Goal: Contribute content: Add original content to the website for others to see

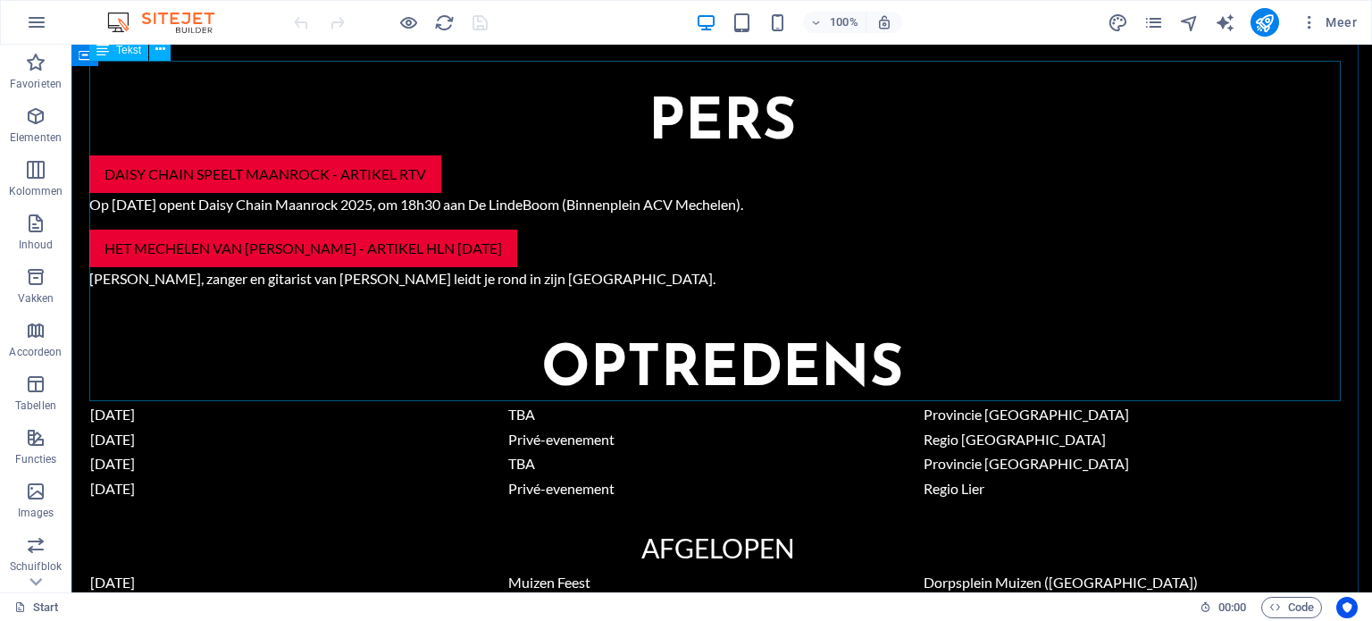
scroll to position [1608, 0]
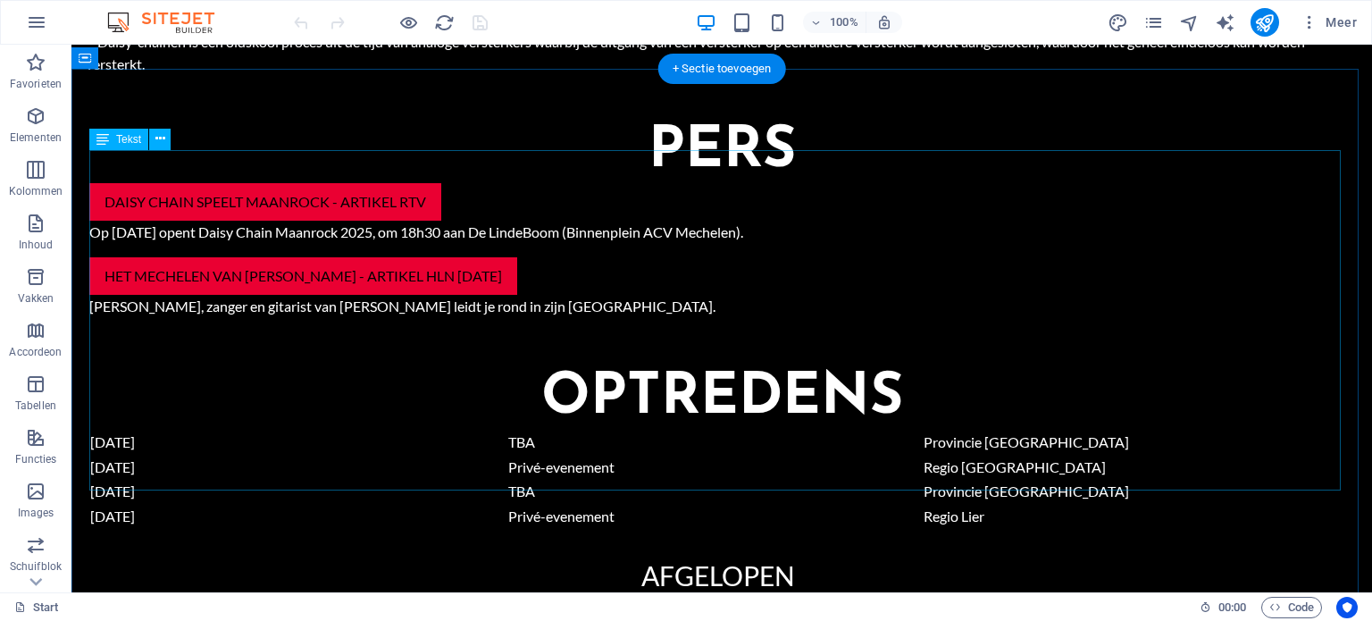
click at [275, 430] on div "[DATE] TBA Provincie [GEOGRAPHIC_DATA] [DATE] Privé-evenement Regio [GEOGRAPHIC…" at bounding box center [721, 600] width 1265 height 340
click at [252, 430] on div "[DATE] TBA Provincie [GEOGRAPHIC_DATA] [DATE] Privé-evenement Regio [GEOGRAPHIC…" at bounding box center [721, 600] width 1265 height 340
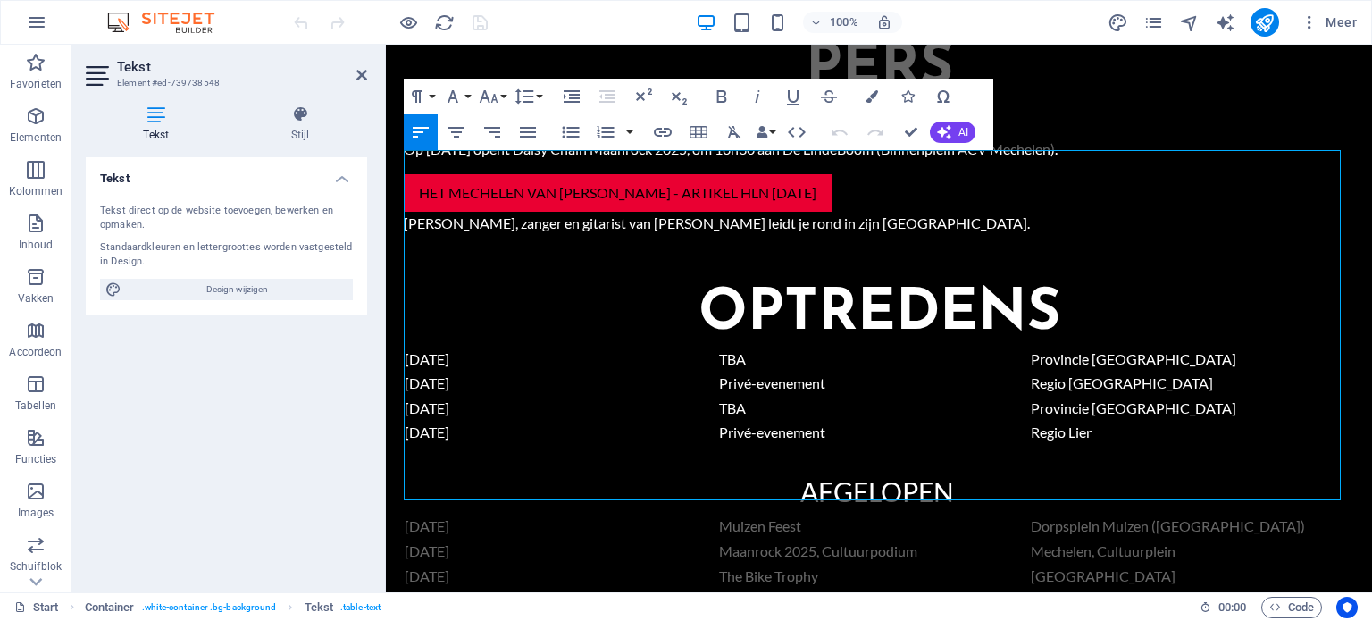
scroll to position [1547, 0]
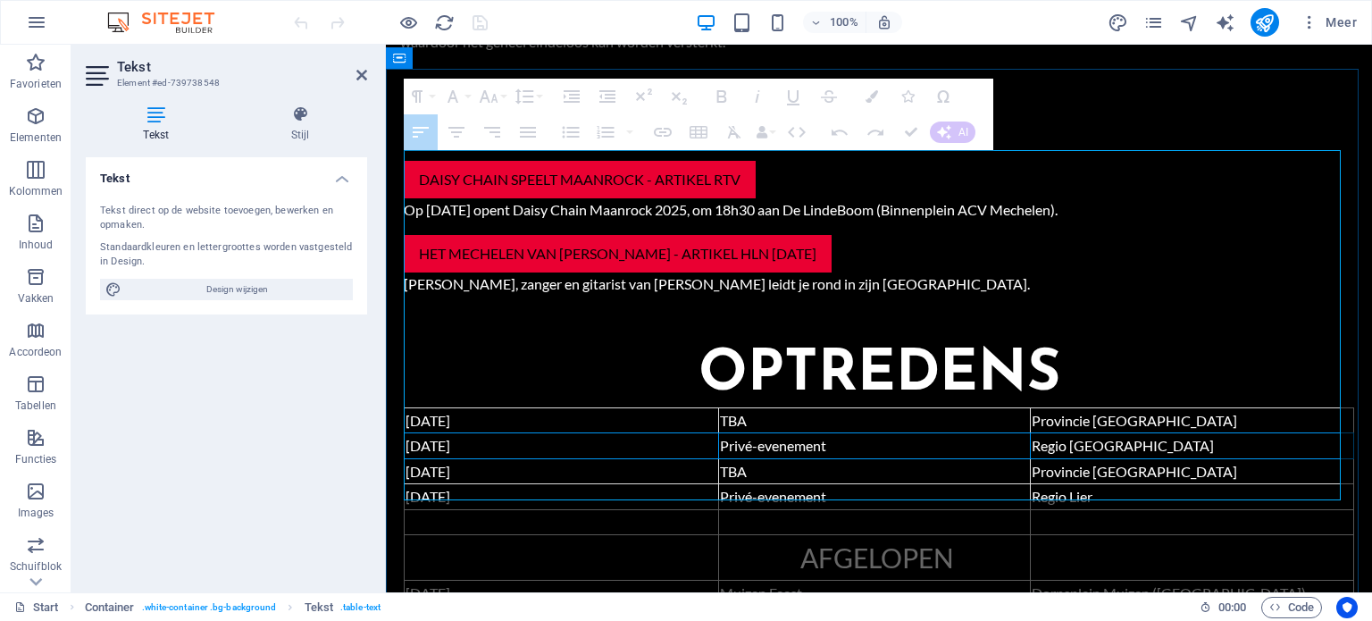
drag, startPoint x: 1169, startPoint y: 186, endPoint x: 421, endPoint y: 194, distance: 748.6
click at [421, 433] on tr "[DATE] Privé-evenement Regio [GEOGRAPHIC_DATA]" at bounding box center [879, 446] width 949 height 26
drag, startPoint x: 407, startPoint y: 187, endPoint x: 1109, endPoint y: 186, distance: 702.1
click at [1109, 433] on tr "[DATE] Privé-evenement Regio [GEOGRAPHIC_DATA]" at bounding box center [879, 446] width 949 height 26
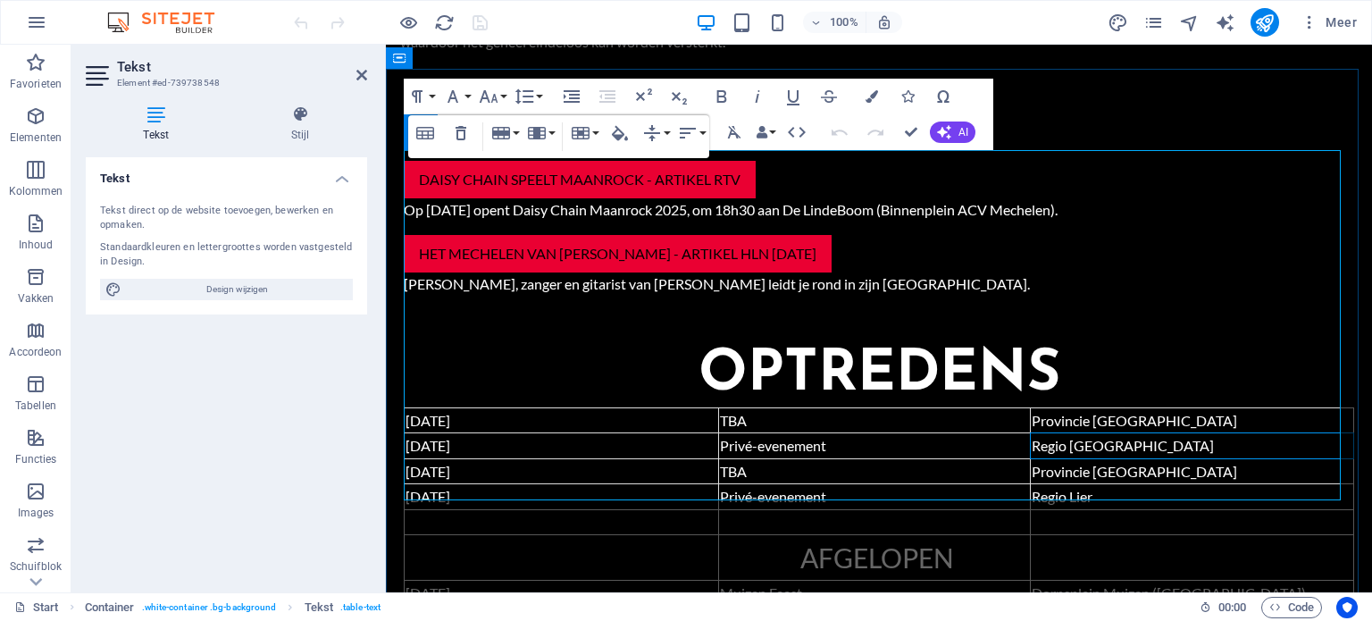
click at [1109, 437] on span "Regio [GEOGRAPHIC_DATA]" at bounding box center [1123, 445] width 182 height 17
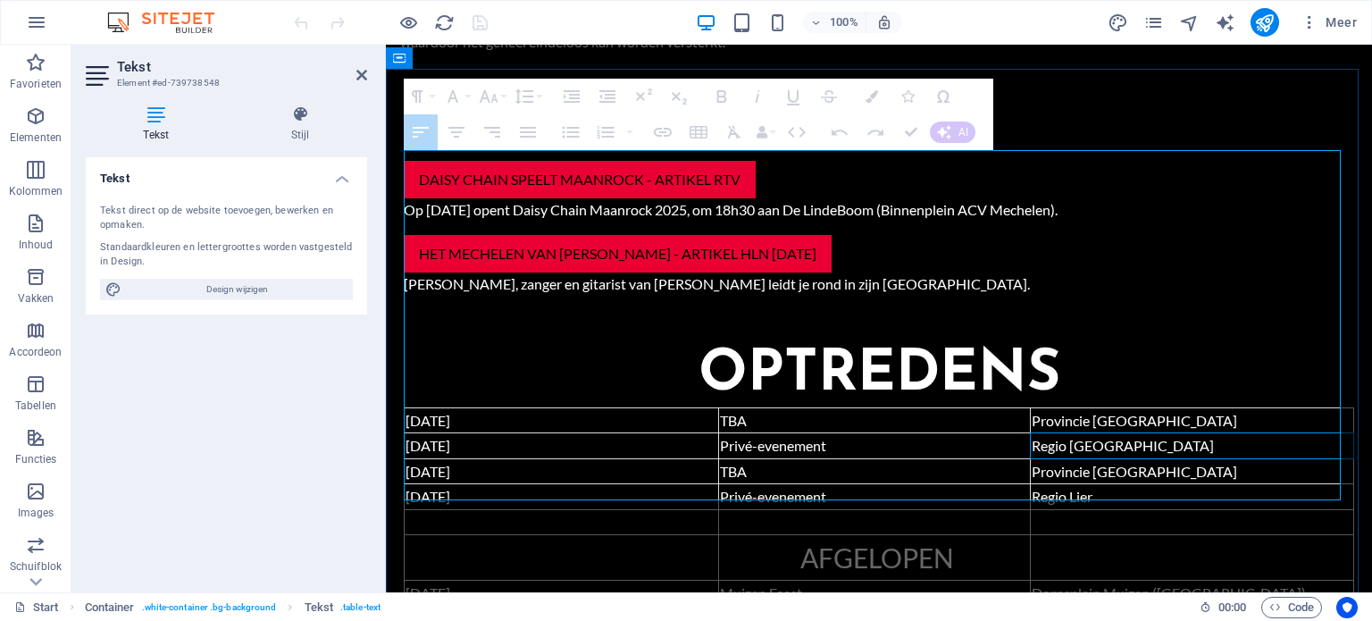
click at [450, 437] on span "[DATE]" at bounding box center [428, 445] width 45 height 17
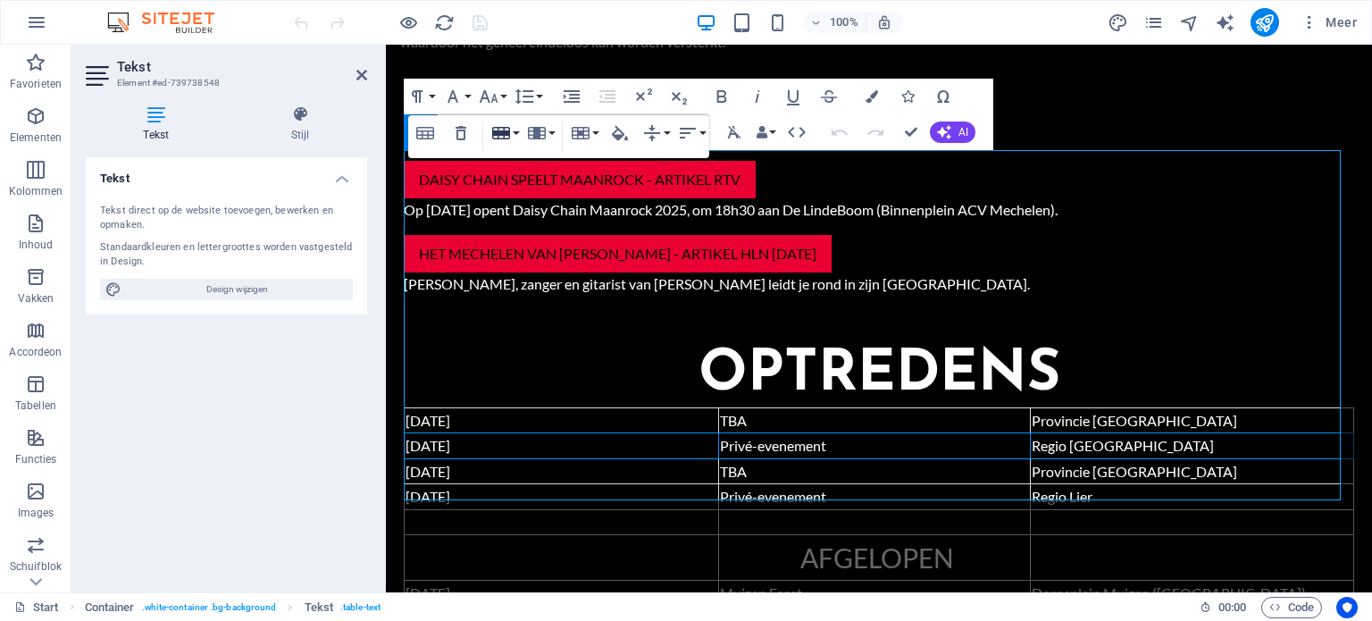
click at [514, 131] on button "Row" at bounding box center [505, 133] width 34 height 36
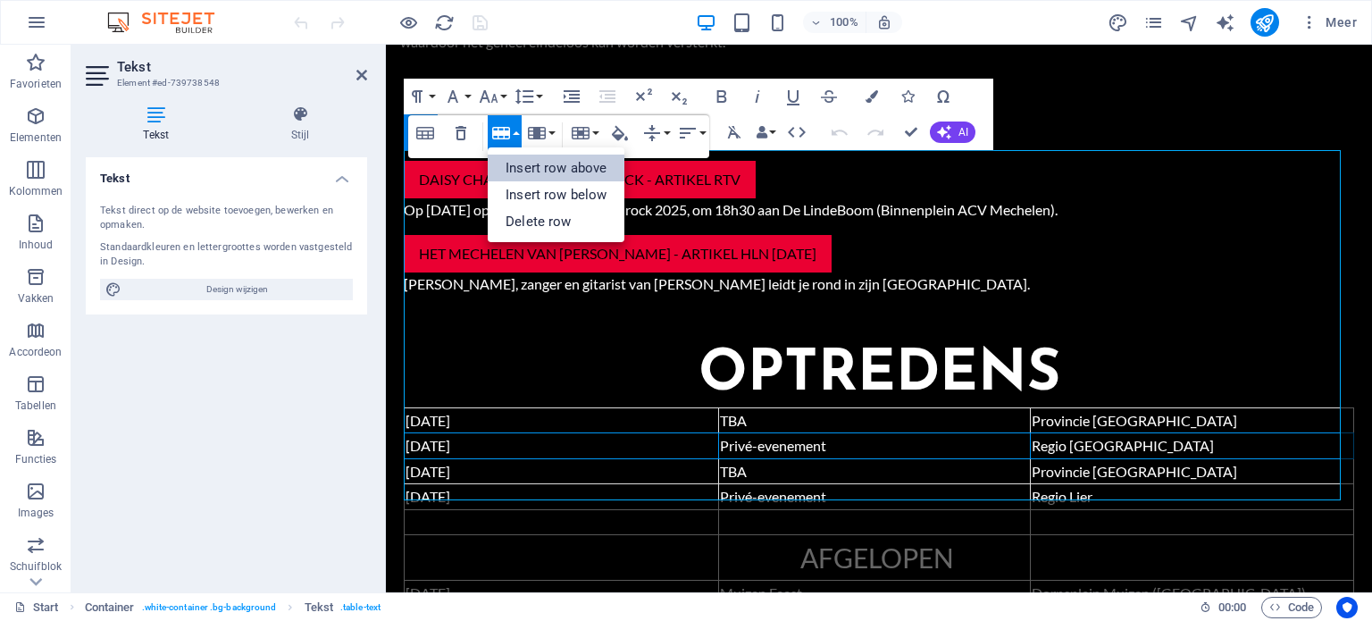
click at [540, 174] on link "Insert row above" at bounding box center [556, 168] width 137 height 27
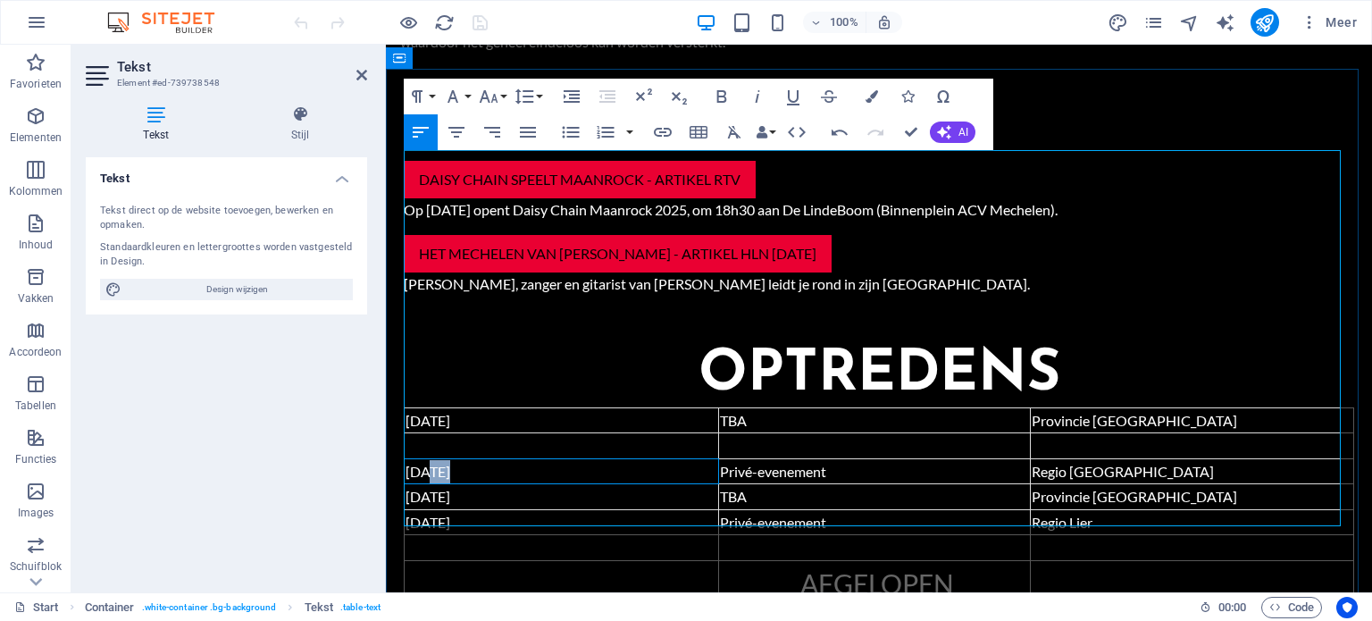
drag, startPoint x: 430, startPoint y: 212, endPoint x: 449, endPoint y: 215, distance: 20.0
click at [449, 463] on span "[DATE]" at bounding box center [428, 471] width 45 height 17
click at [432, 433] on td at bounding box center [562, 446] width 314 height 26
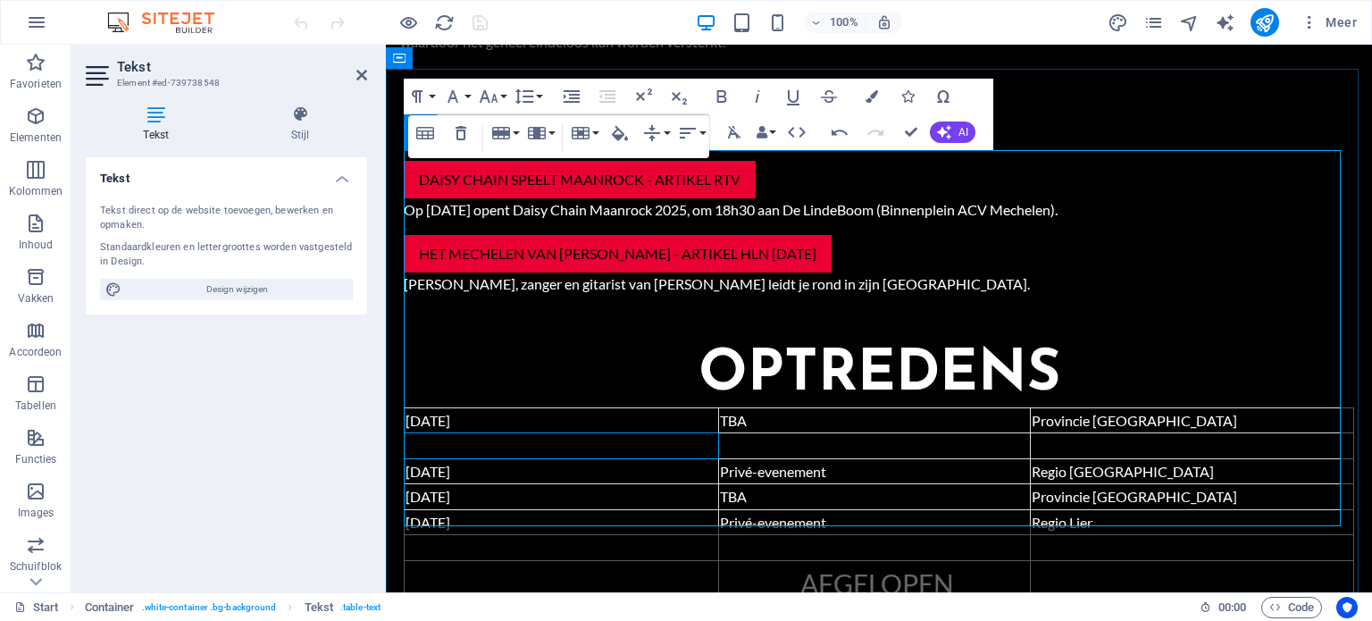
click at [422, 433] on td at bounding box center [562, 446] width 314 height 26
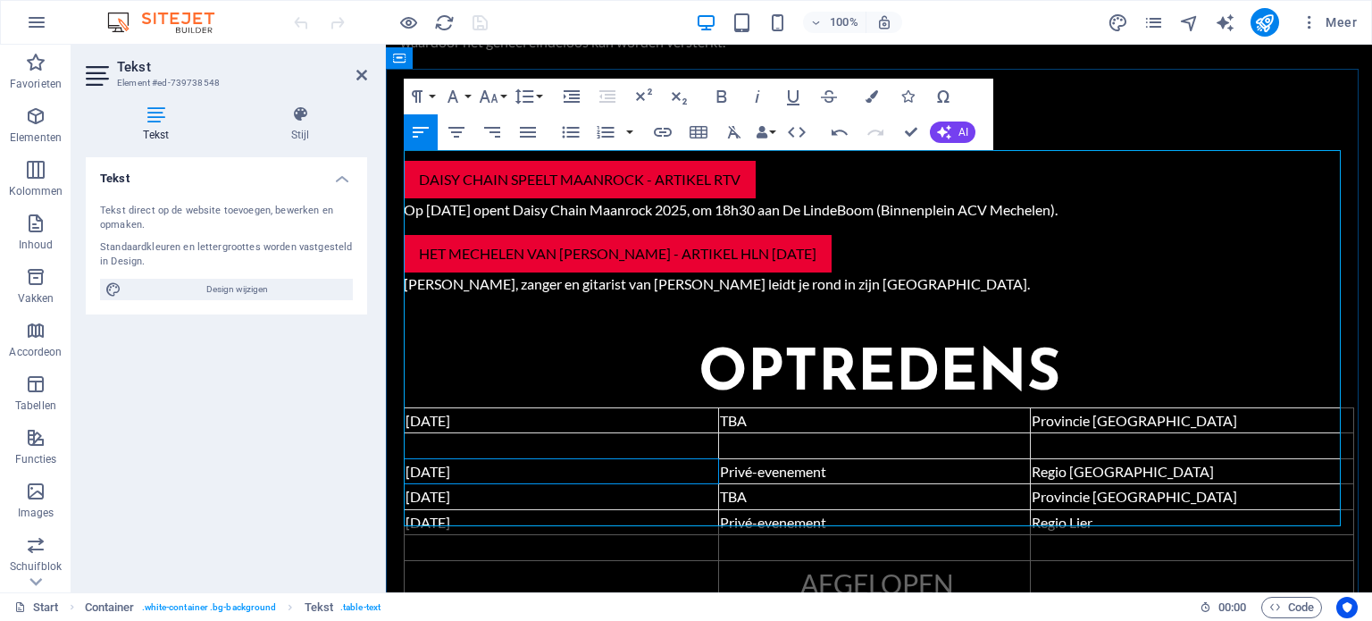
drag, startPoint x: 425, startPoint y: 211, endPoint x: 450, endPoint y: 209, distance: 25.1
click at [450, 463] on span "[DATE]" at bounding box center [428, 471] width 45 height 17
copy span "07/2"
click at [420, 433] on td at bounding box center [562, 446] width 314 height 26
drag, startPoint x: 414, startPoint y: 209, endPoint x: 455, endPoint y: 212, distance: 41.2
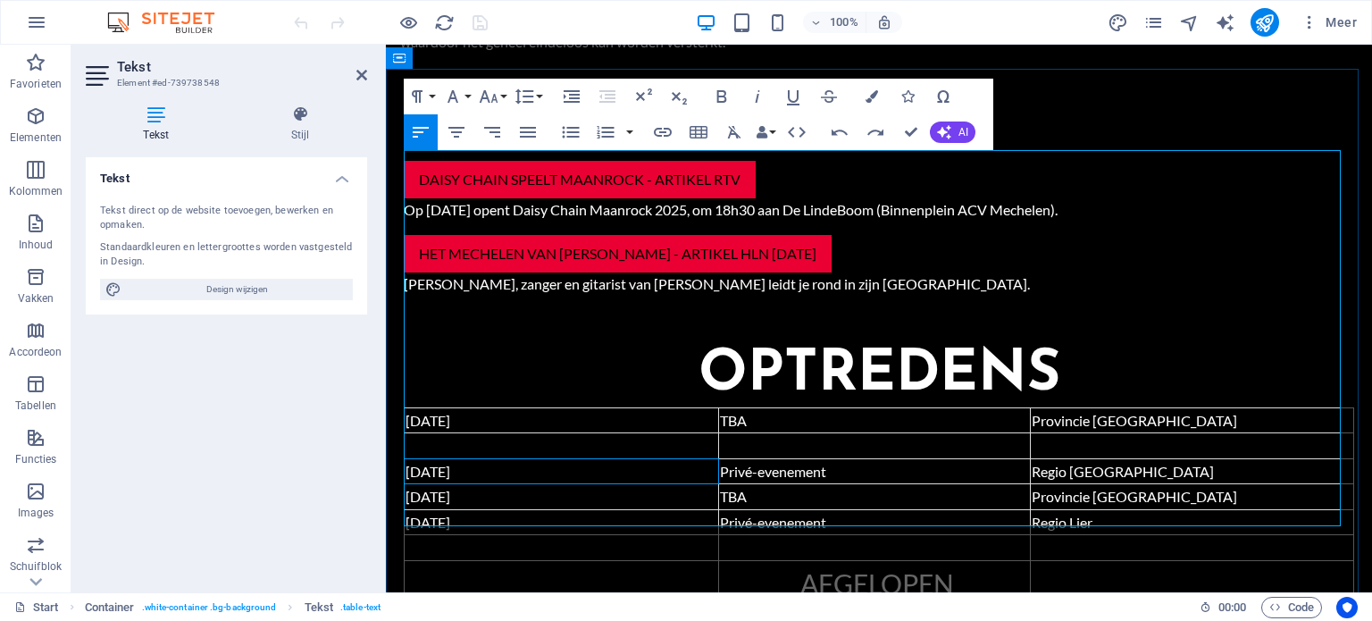
click at [450, 463] on span "[DATE]" at bounding box center [428, 471] width 45 height 17
copy span "4/07/2"
click at [426, 433] on td at bounding box center [562, 446] width 314 height 26
click at [436, 463] on span "[DATE]" at bounding box center [428, 471] width 45 height 17
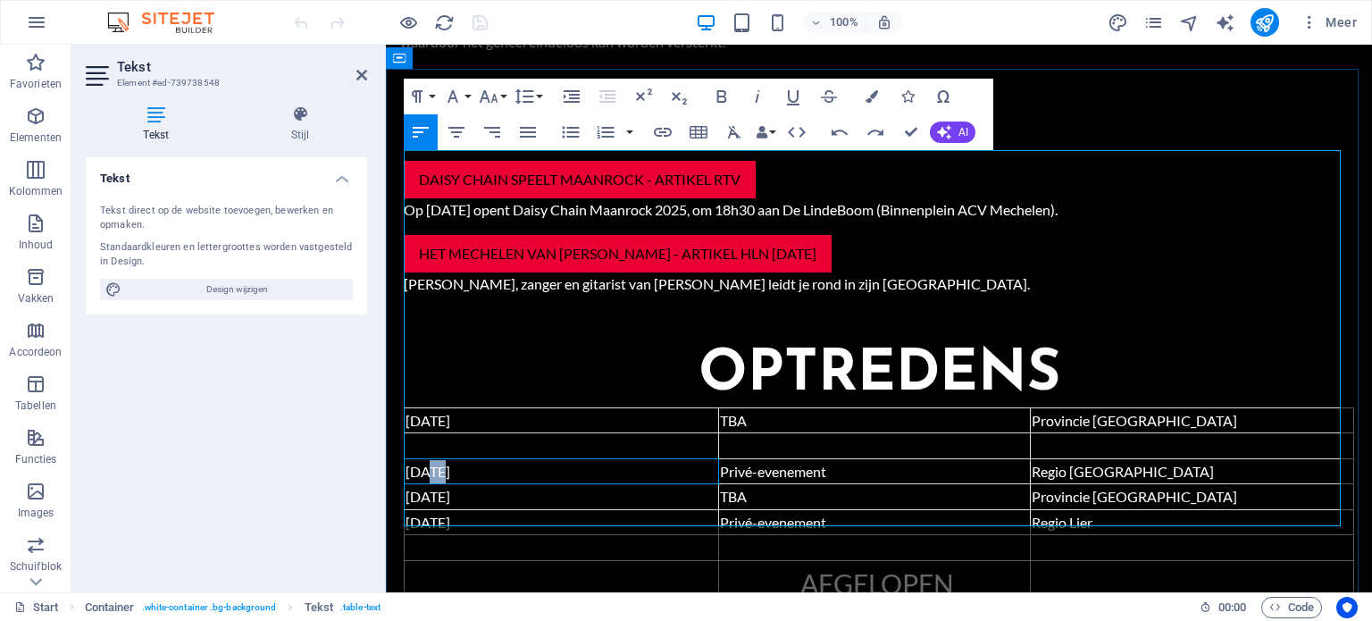
click at [436, 463] on span "[DATE]" at bounding box center [428, 471] width 45 height 17
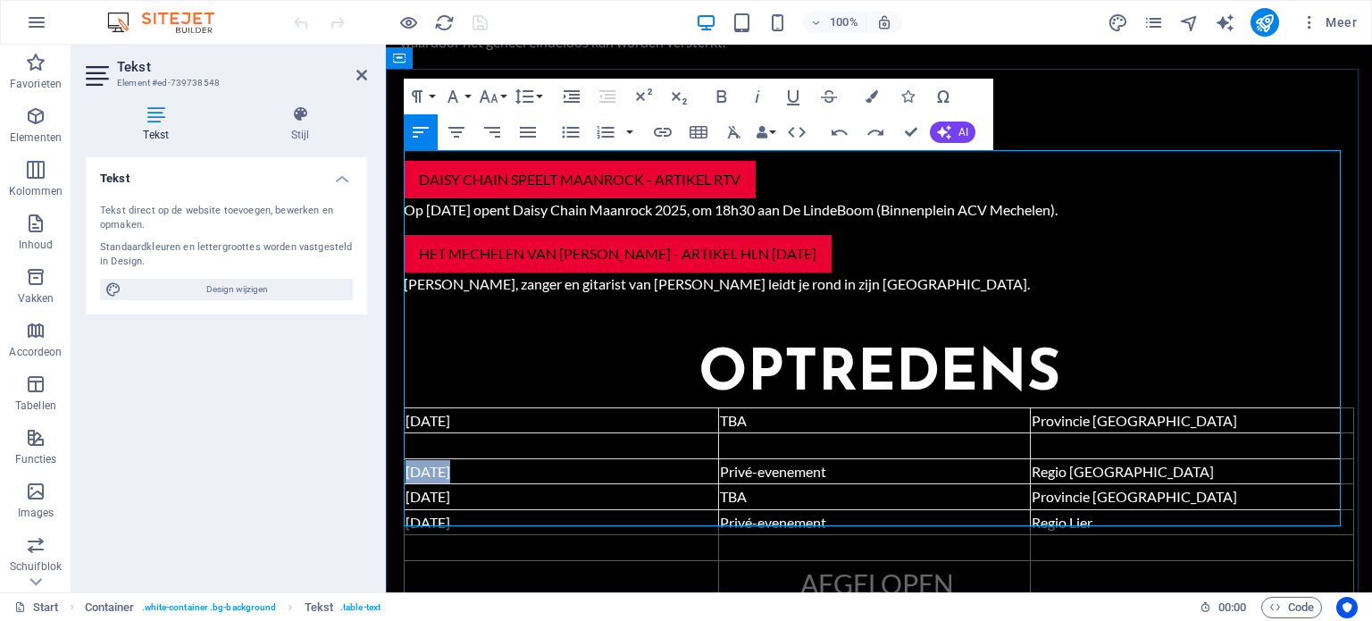
copy span "[DATE]"
click at [439, 433] on td at bounding box center [562, 446] width 314 height 26
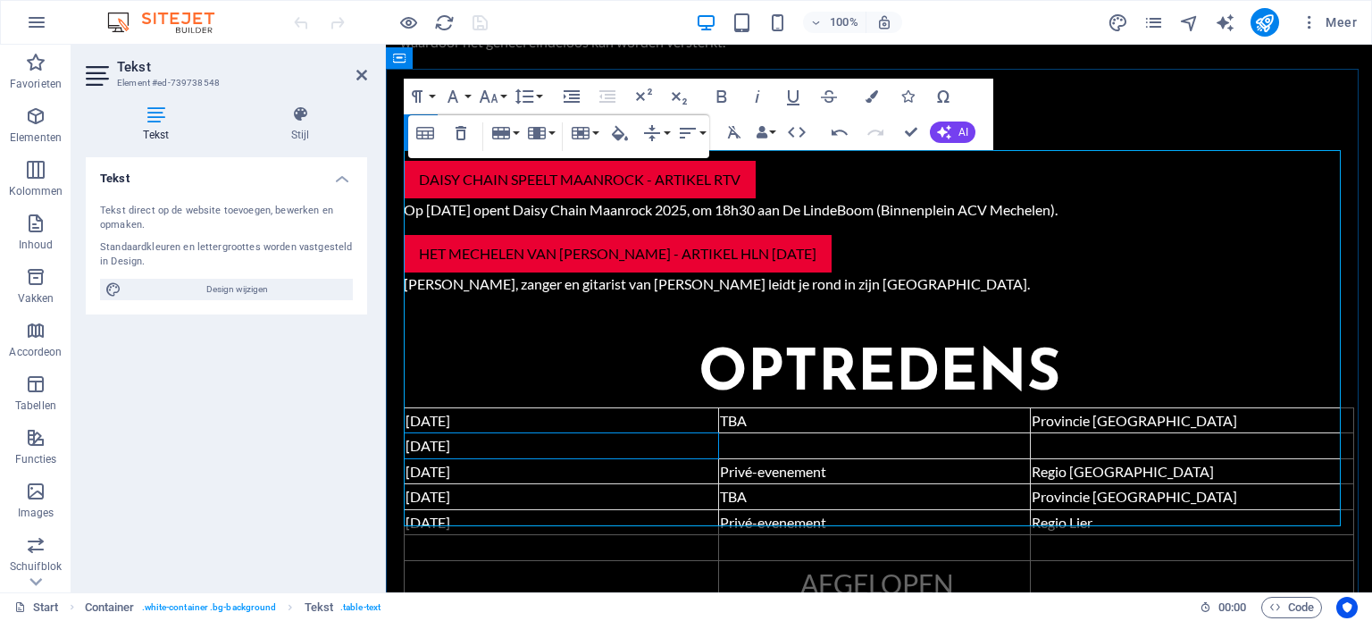
click at [416, 437] on span "[DATE]" at bounding box center [428, 445] width 45 height 17
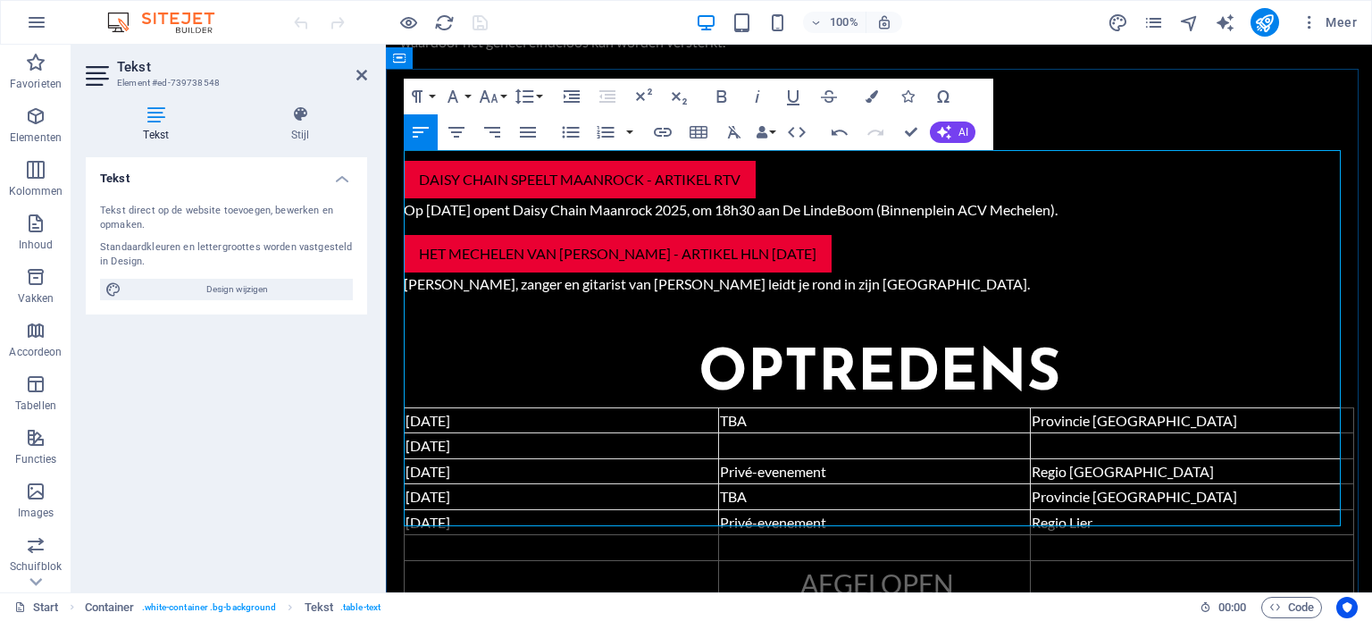
click at [779, 463] on span "Privé-evenement" at bounding box center [773, 471] width 106 height 17
copy span "Privé-evenement"
click at [767, 433] on td at bounding box center [874, 446] width 312 height 26
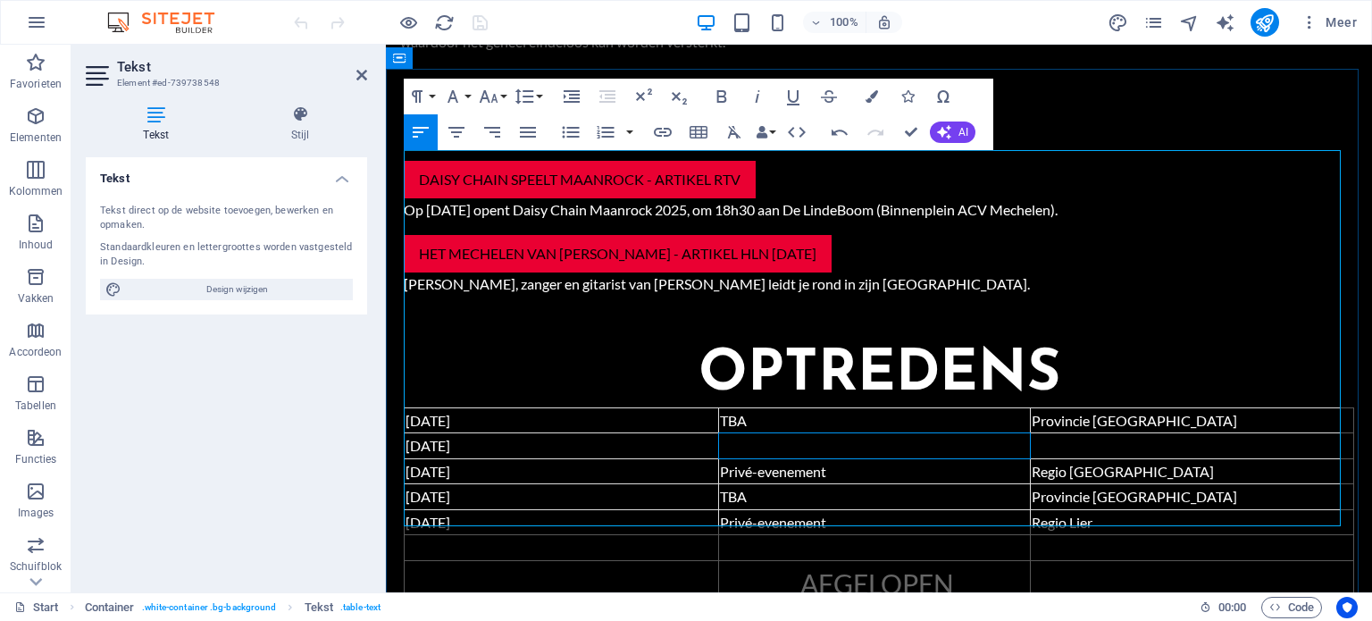
click at [767, 433] on td at bounding box center [874, 446] width 312 height 26
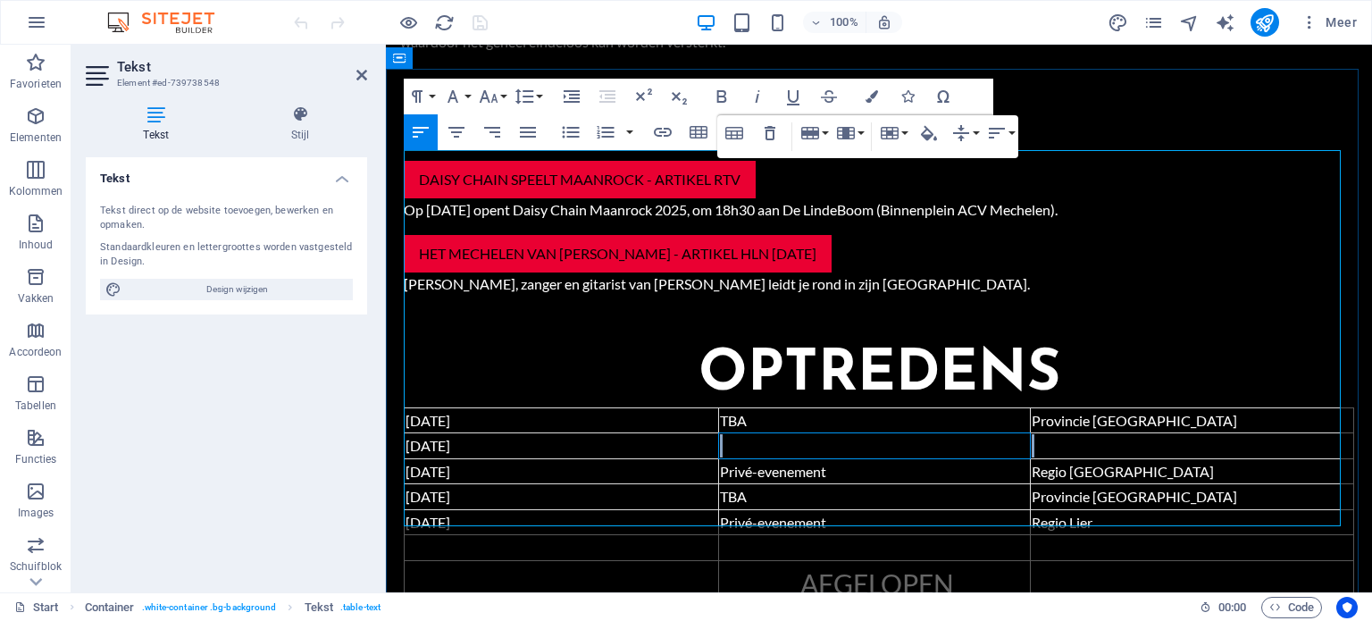
click at [767, 433] on td at bounding box center [874, 446] width 312 height 26
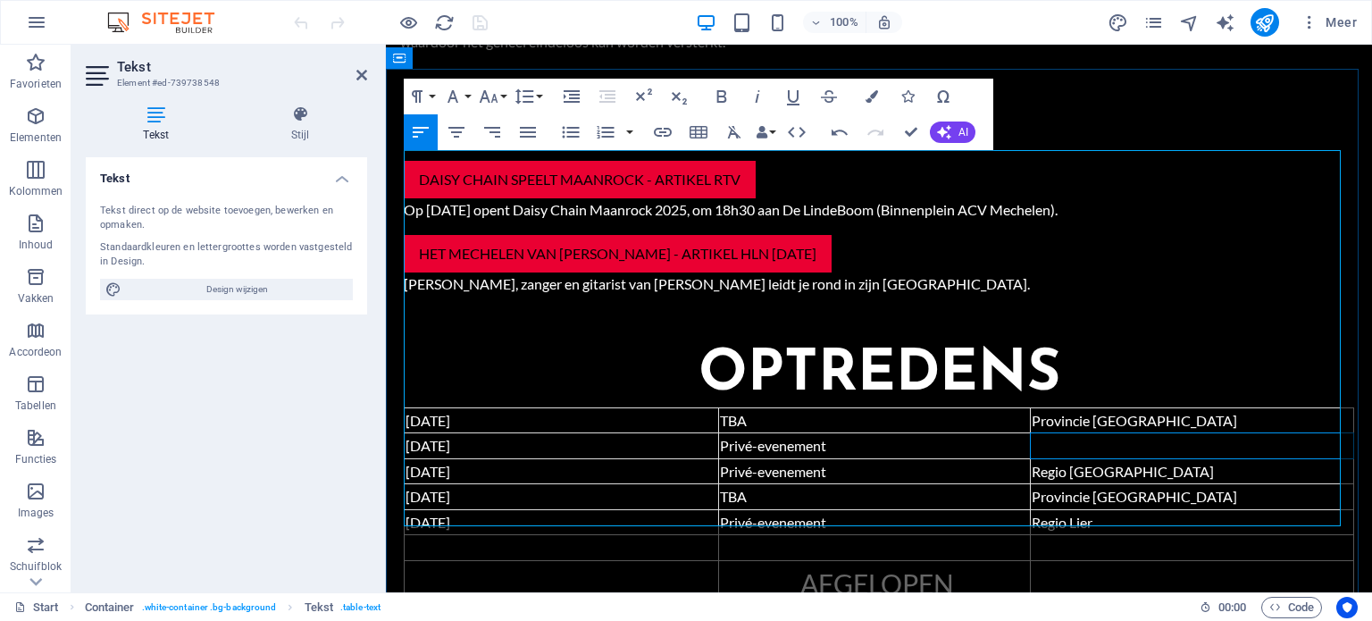
click at [1055, 433] on td at bounding box center [1191, 446] width 323 height 26
click at [1041, 463] on span "Regio [GEOGRAPHIC_DATA]" at bounding box center [1123, 471] width 182 height 17
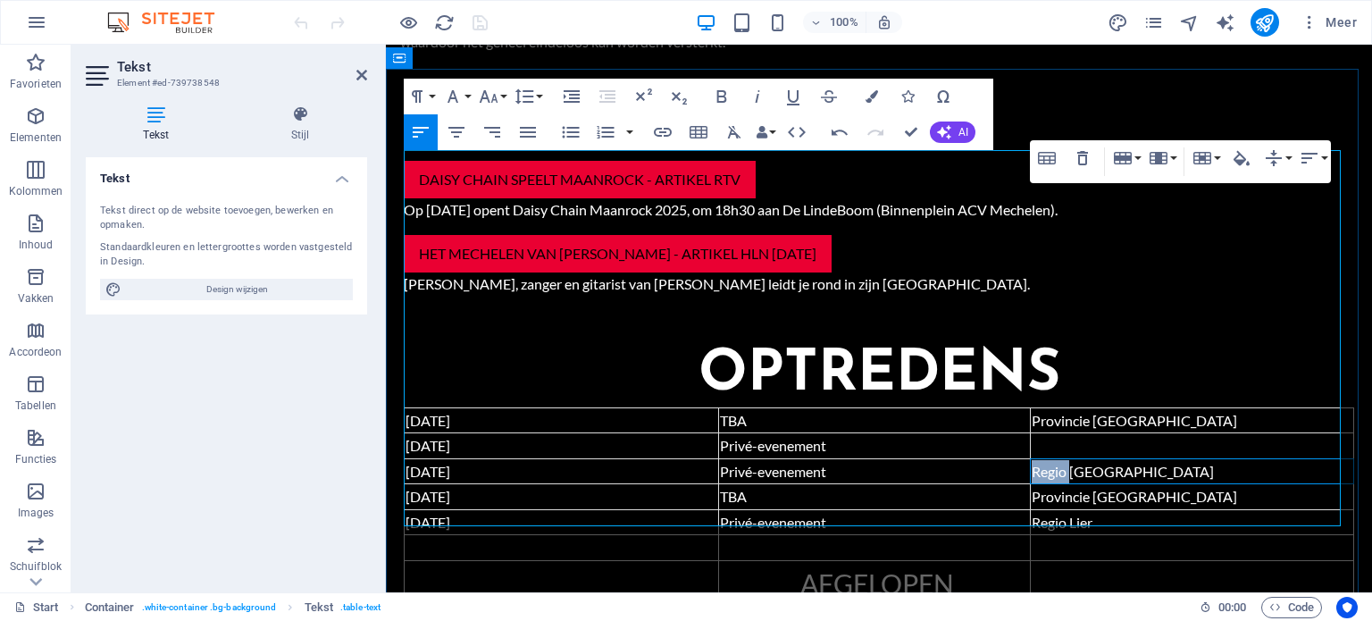
click at [1041, 463] on span "Regio [GEOGRAPHIC_DATA]" at bounding box center [1123, 471] width 182 height 17
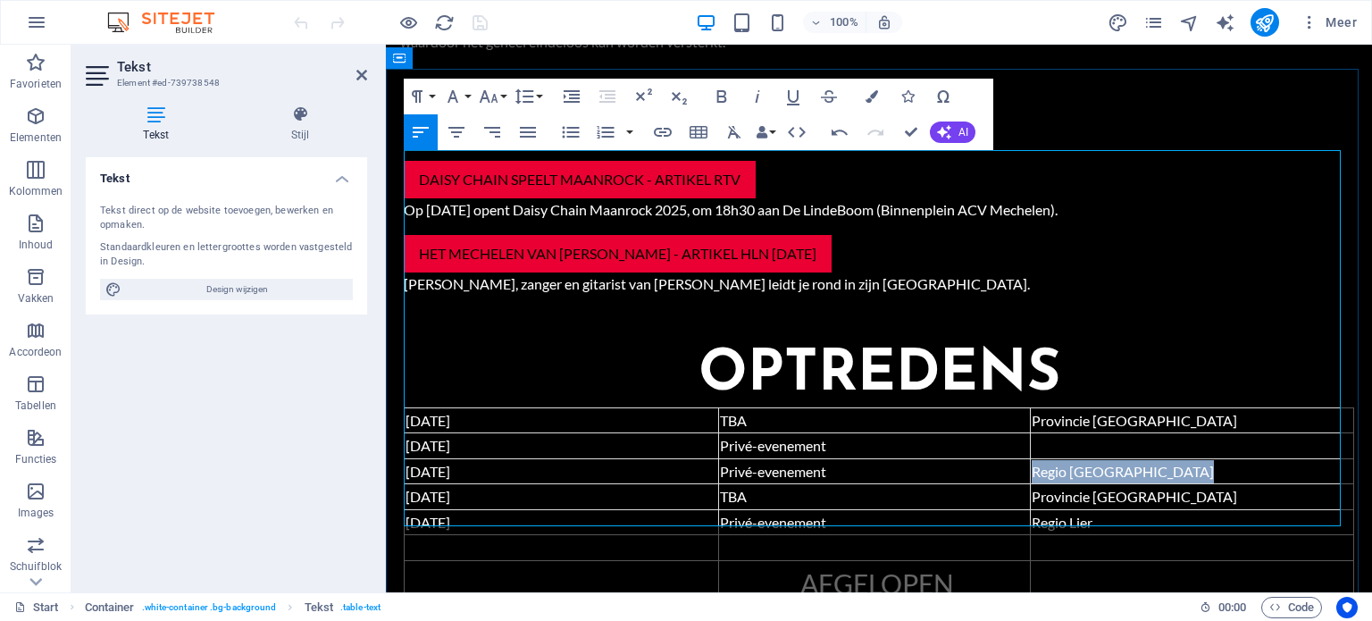
click at [1041, 463] on span "Regio [GEOGRAPHIC_DATA]" at bounding box center [1123, 471] width 182 height 17
copy span "Regio [GEOGRAPHIC_DATA]"
click at [1047, 433] on td at bounding box center [1191, 446] width 323 height 26
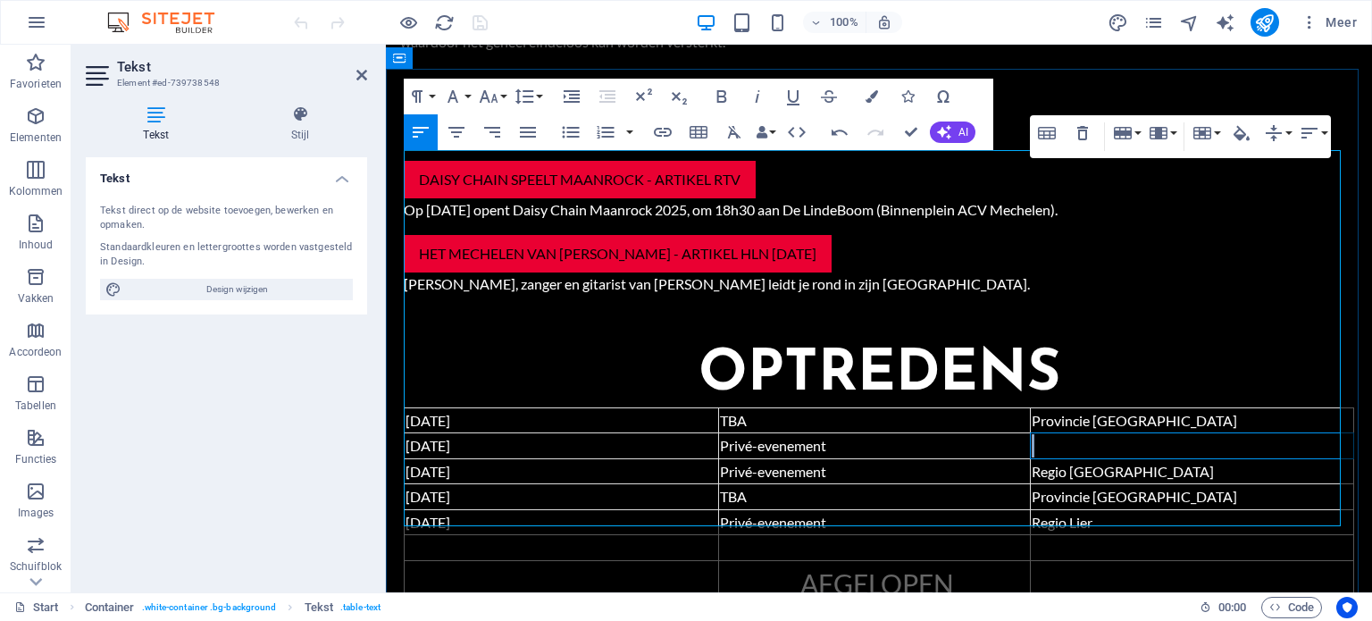
click at [1047, 433] on td at bounding box center [1191, 446] width 323 height 26
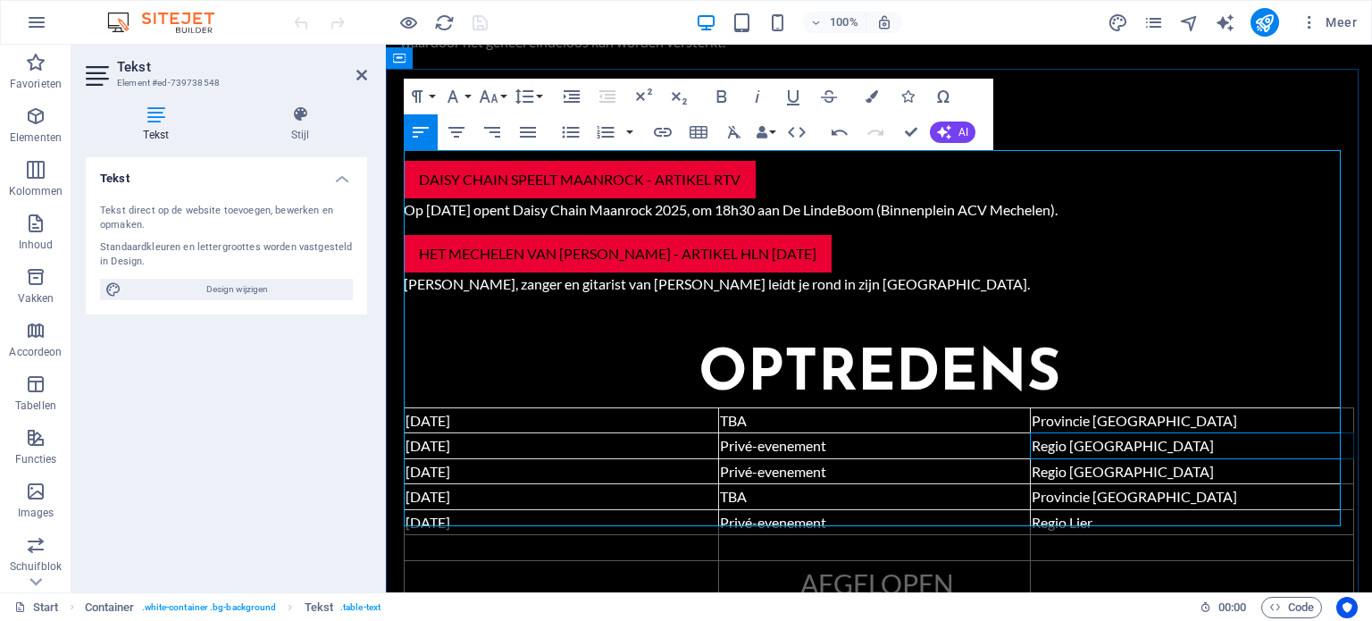
click at [1076, 437] on span "Regio [GEOGRAPHIC_DATA]" at bounding box center [1123, 445] width 182 height 17
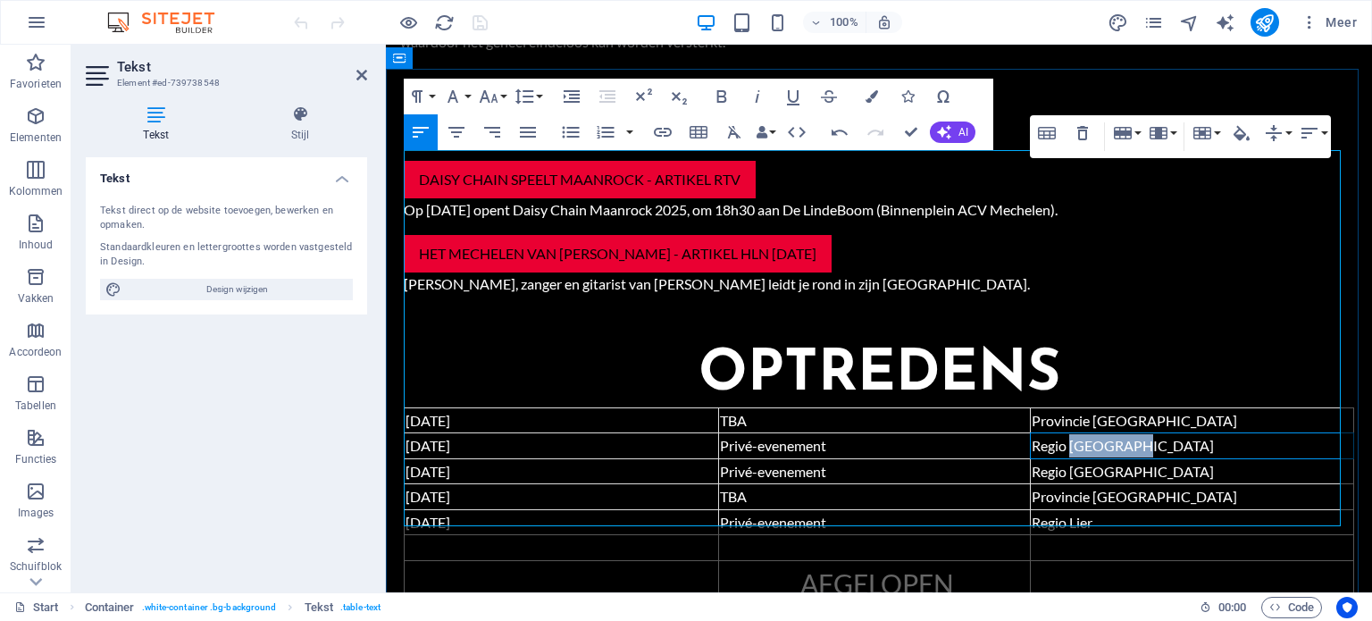
click at [1076, 437] on span "Regio [GEOGRAPHIC_DATA]" at bounding box center [1123, 445] width 182 height 17
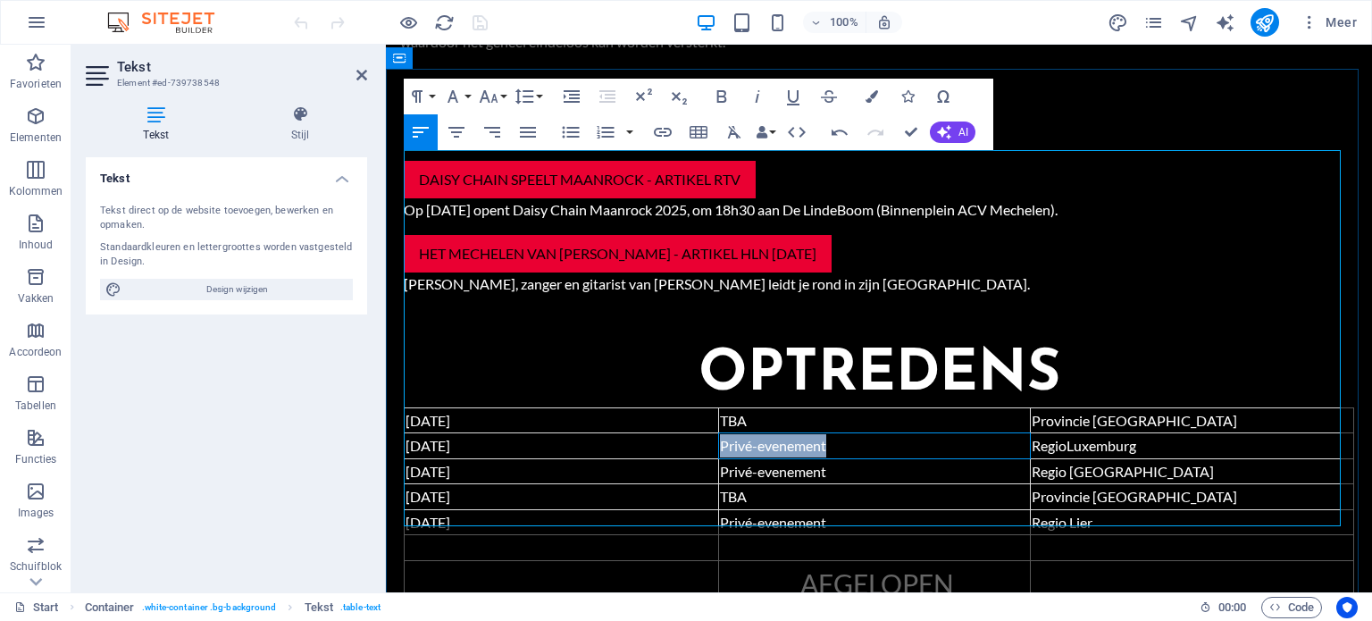
drag, startPoint x: 715, startPoint y: 185, endPoint x: 821, endPoint y: 187, distance: 105.4
click at [821, 437] on span "Privé-evenement" at bounding box center [773, 445] width 106 height 17
click at [728, 412] on span "TBA" at bounding box center [733, 420] width 27 height 17
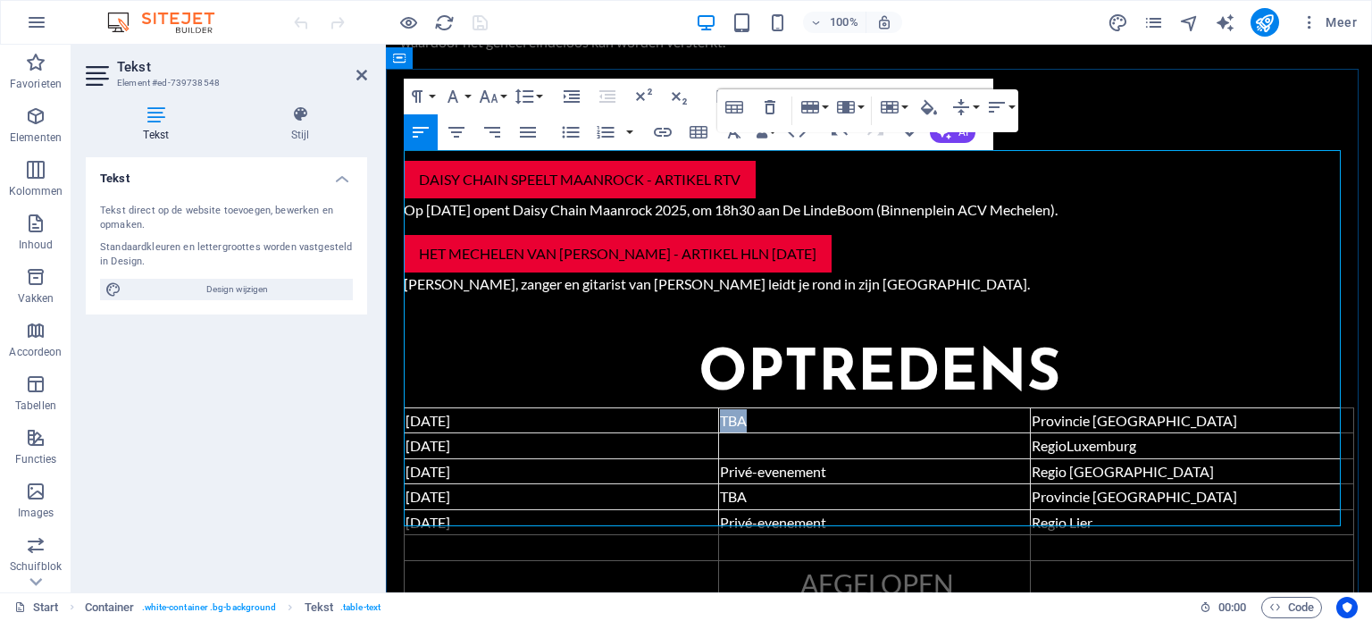
click at [728, 412] on span "TBA" at bounding box center [733, 420] width 27 height 17
copy td "TBA"
click at [742, 433] on td "TBA" at bounding box center [874, 446] width 312 height 26
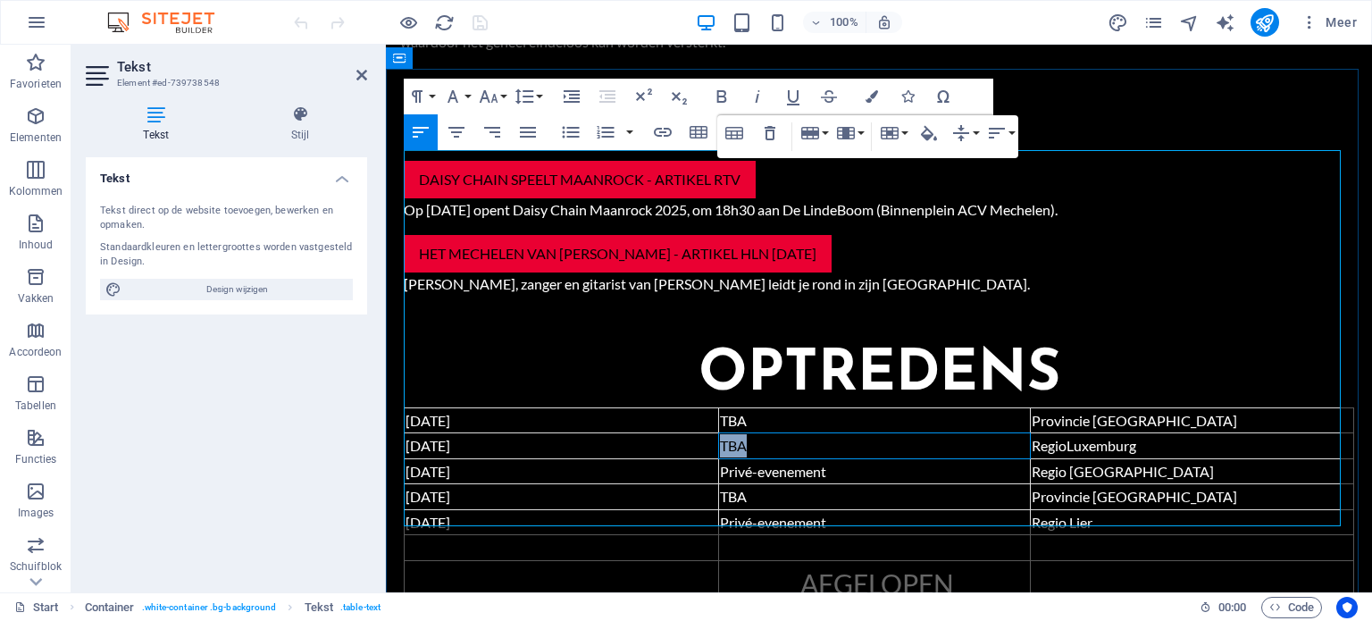
click at [742, 433] on td "TBA" at bounding box center [874, 446] width 312 height 26
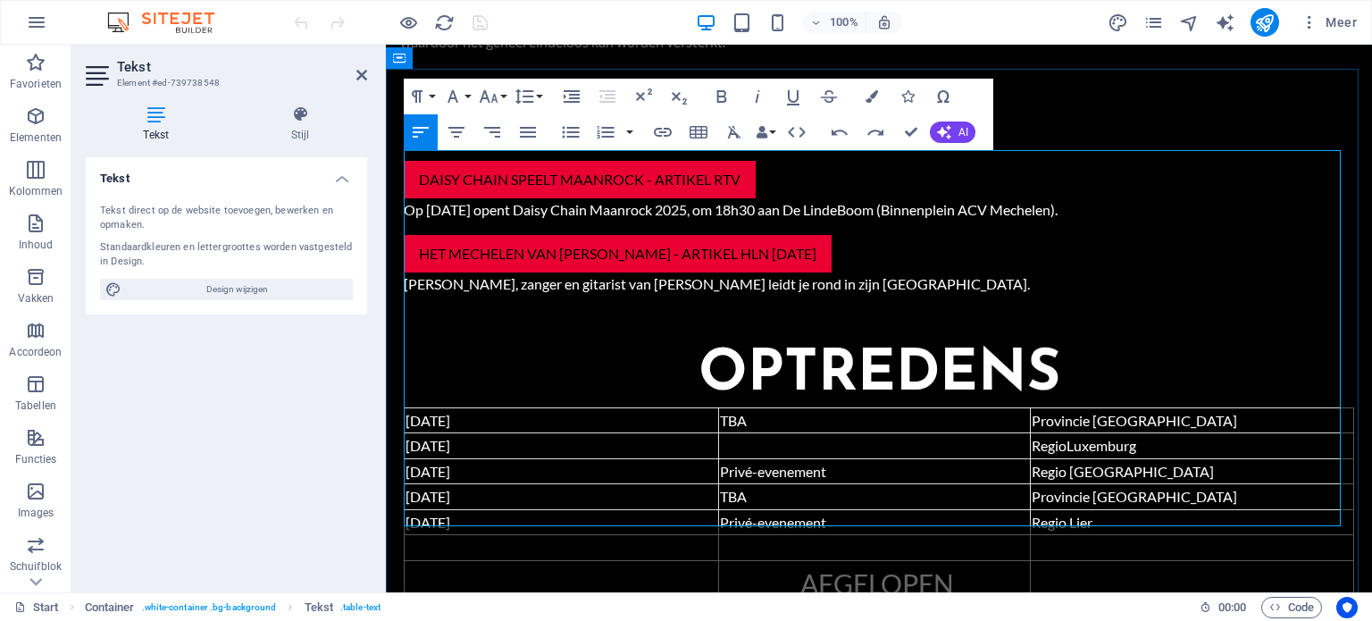
click at [742, 433] on td "TBA" at bounding box center [874, 446] width 312 height 26
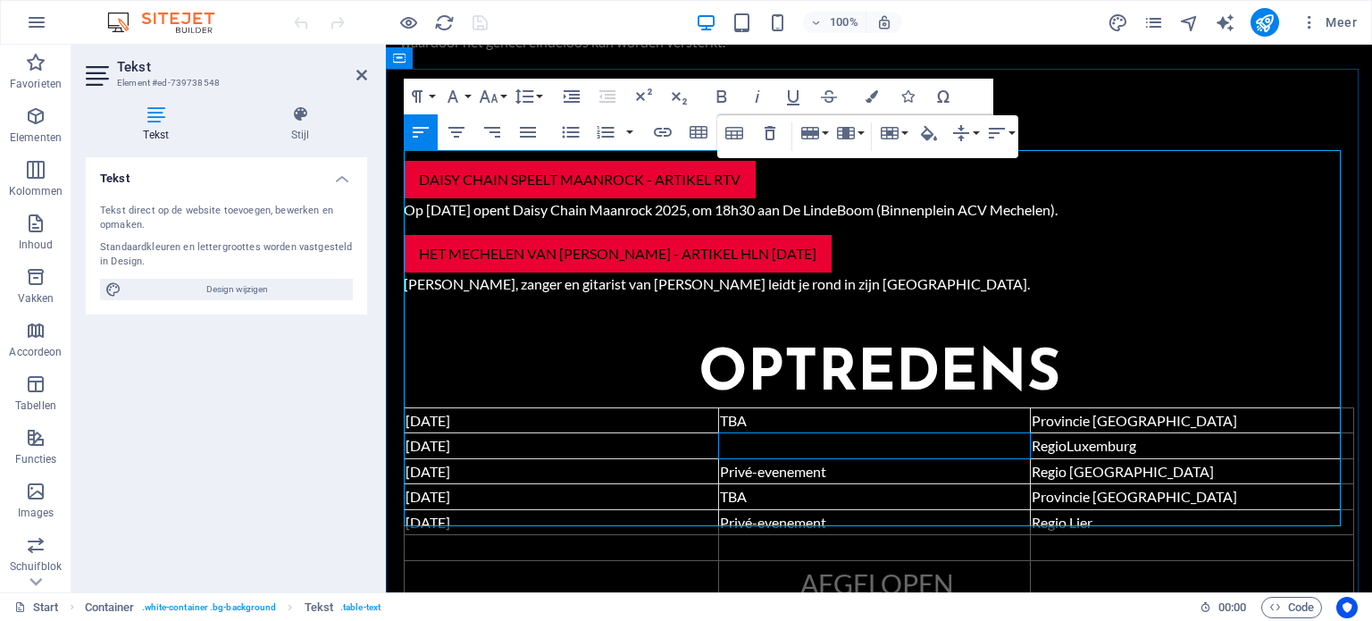
click at [735, 433] on td "TBA" at bounding box center [874, 446] width 312 height 26
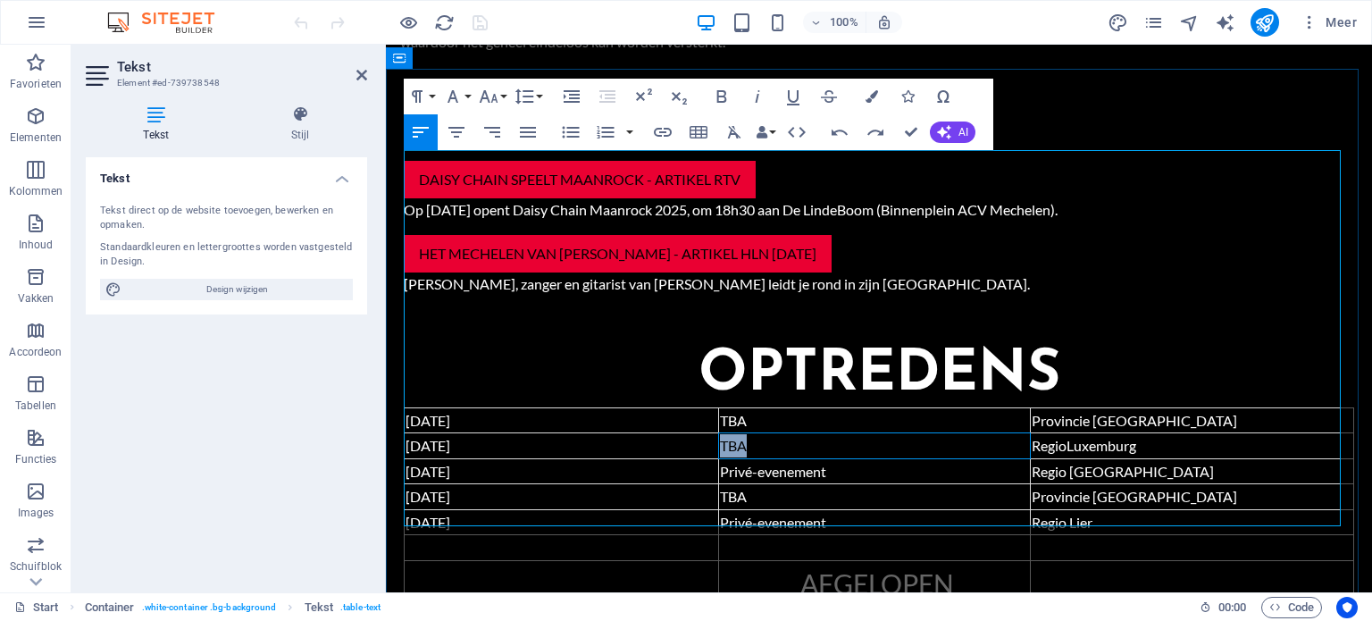
click at [735, 433] on td "TBA" at bounding box center [874, 446] width 312 height 26
click at [730, 412] on span "TBA" at bounding box center [733, 420] width 27 height 17
copy span "TBA"
click at [733, 433] on td at bounding box center [874, 446] width 312 height 26
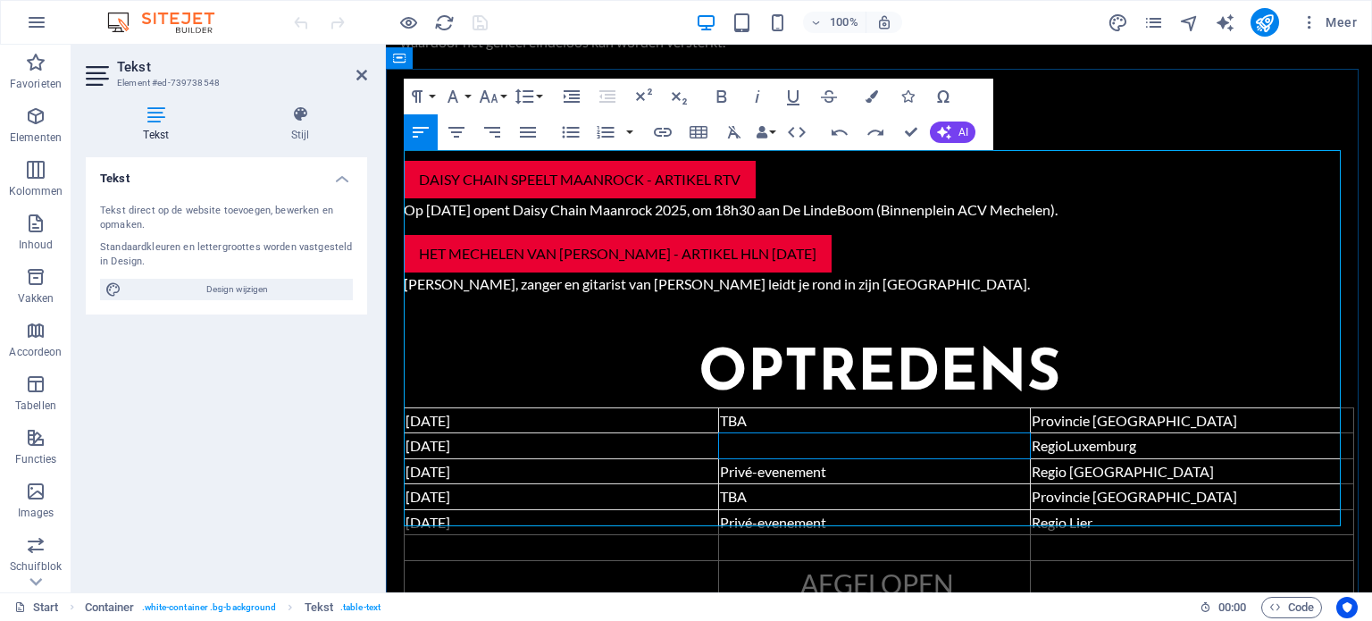
click at [733, 433] on td at bounding box center [874, 446] width 312 height 26
click at [732, 412] on span "TBA" at bounding box center [733, 420] width 27 height 17
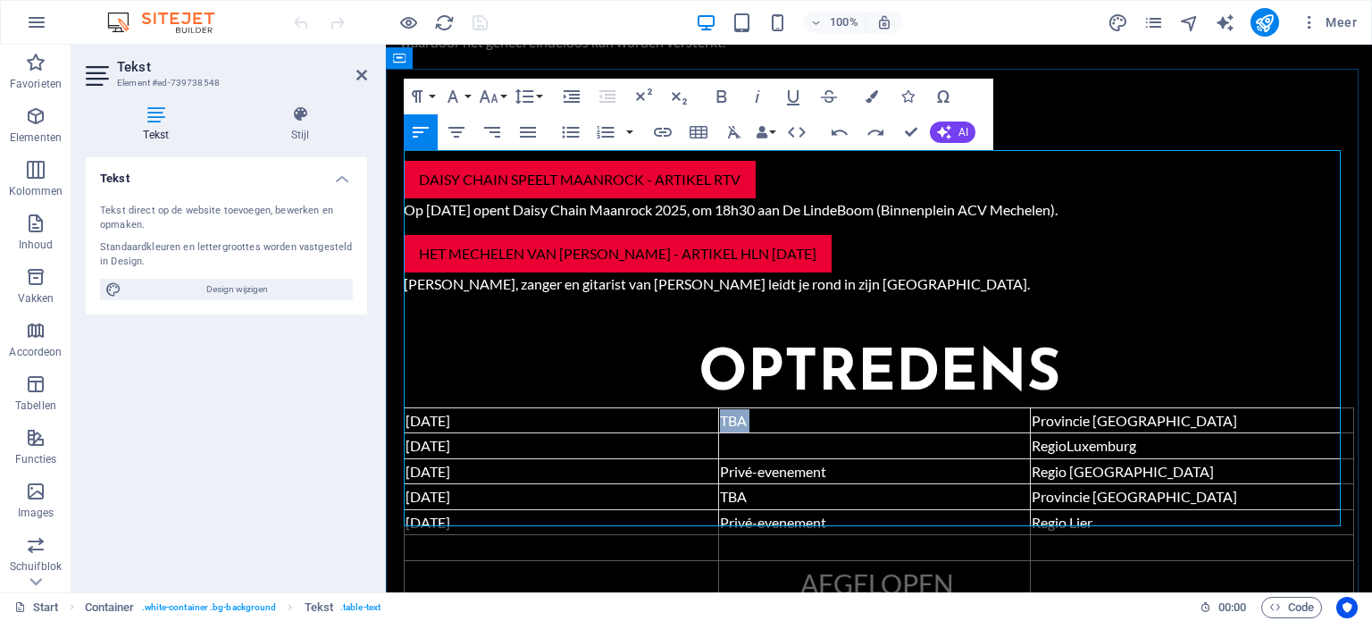
copy td "TBA"
click at [736, 433] on td at bounding box center [874, 446] width 312 height 26
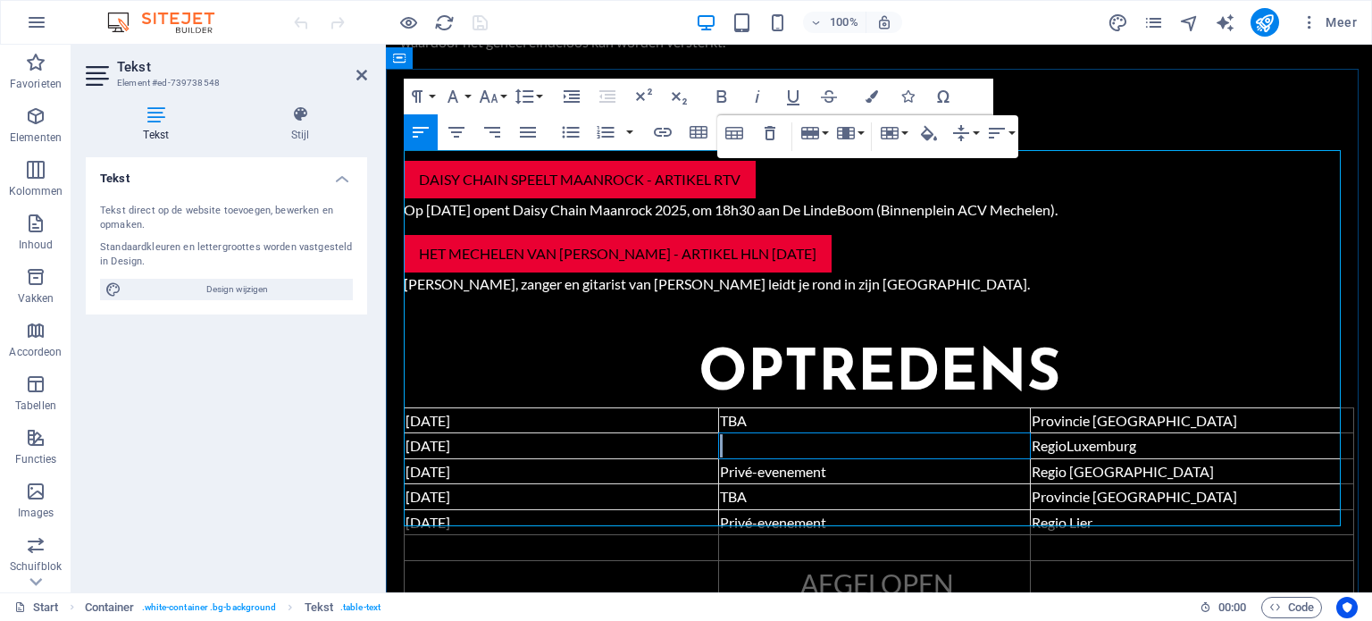
click at [736, 433] on td at bounding box center [874, 446] width 312 height 26
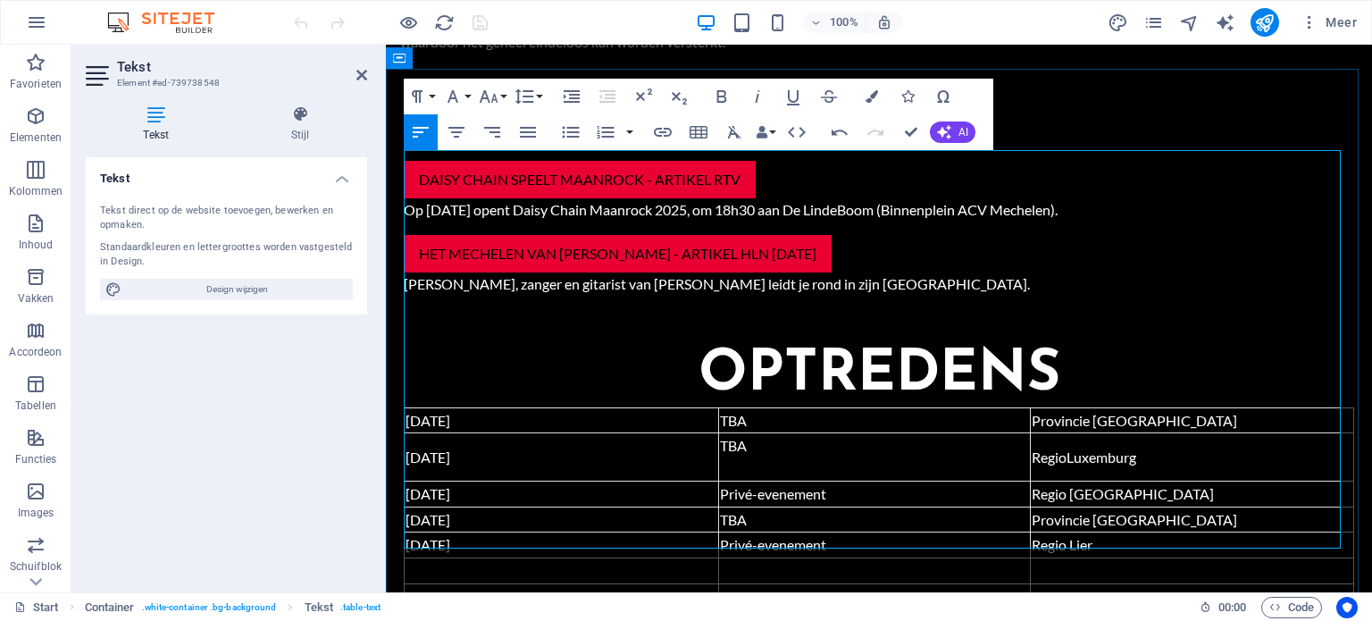
click at [757, 433] on td "TBA" at bounding box center [874, 457] width 312 height 48
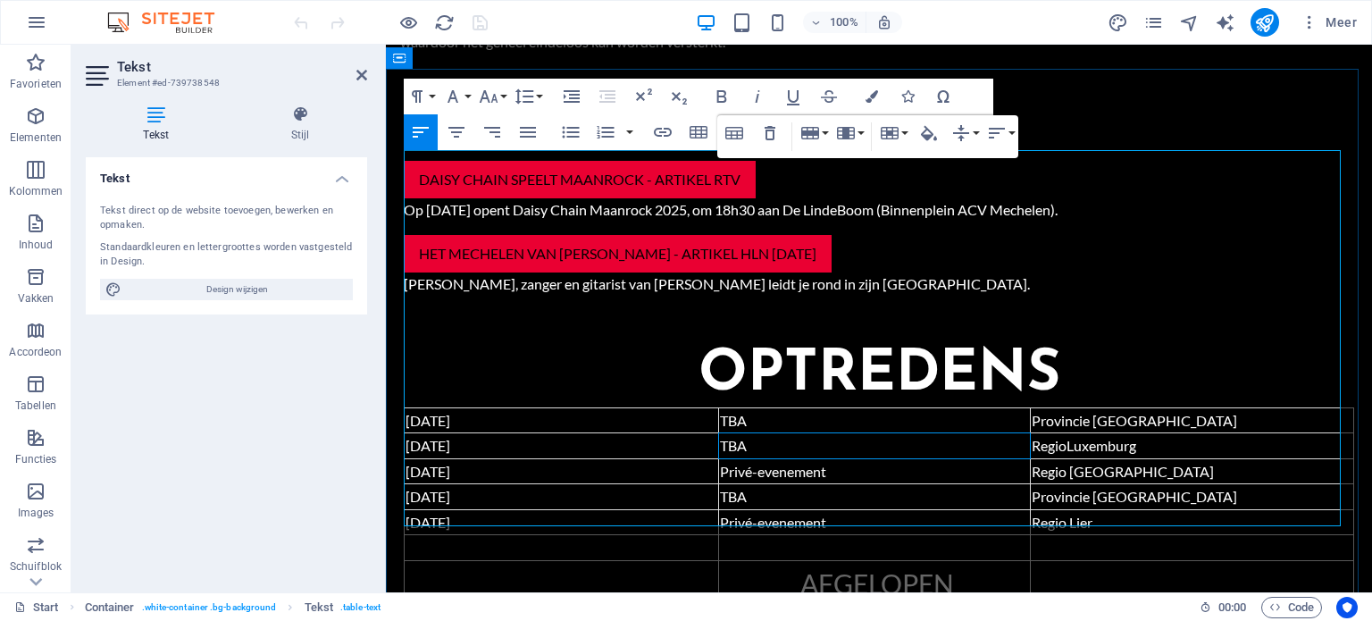
click at [1058, 437] on span "RegioLuxemburg" at bounding box center [1084, 445] width 105 height 17
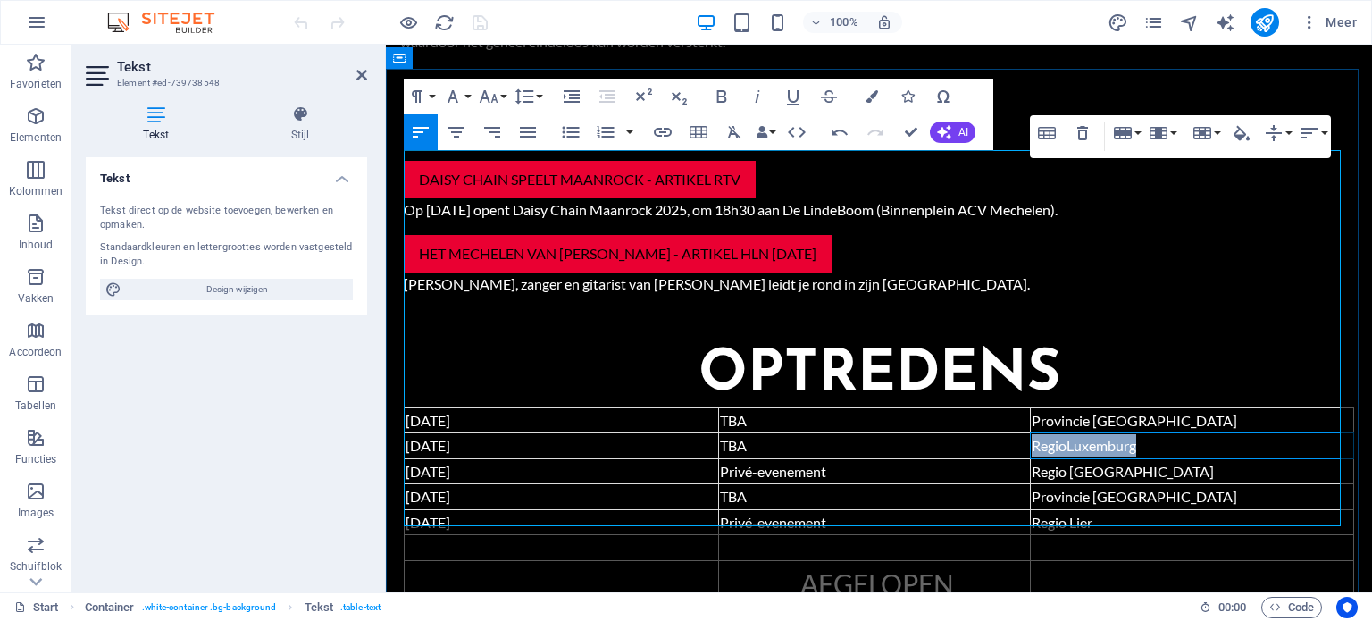
click at [1058, 437] on span "RegioLuxemburg" at bounding box center [1084, 445] width 105 height 17
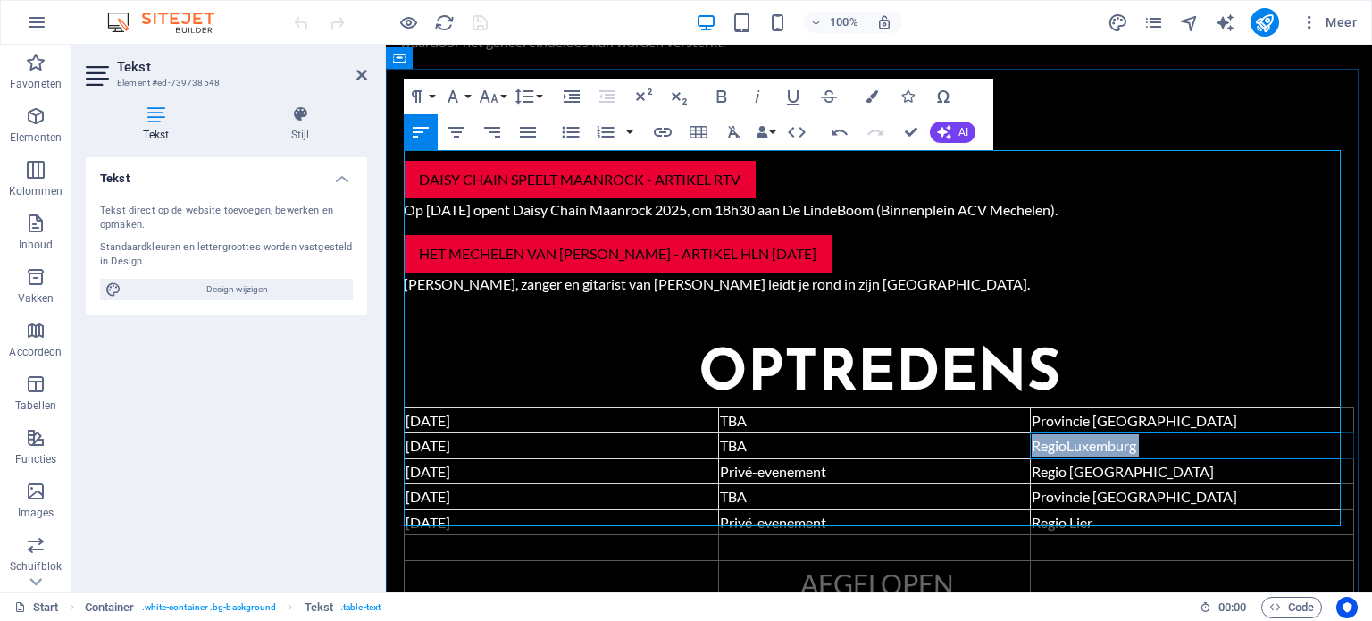
click at [1058, 437] on span "RegioLuxemburg" at bounding box center [1084, 445] width 105 height 17
click at [1060, 463] on span "Regio [GEOGRAPHIC_DATA]" at bounding box center [1123, 471] width 182 height 17
click at [1058, 437] on span "RegioLuxemburg" at bounding box center [1084, 445] width 105 height 17
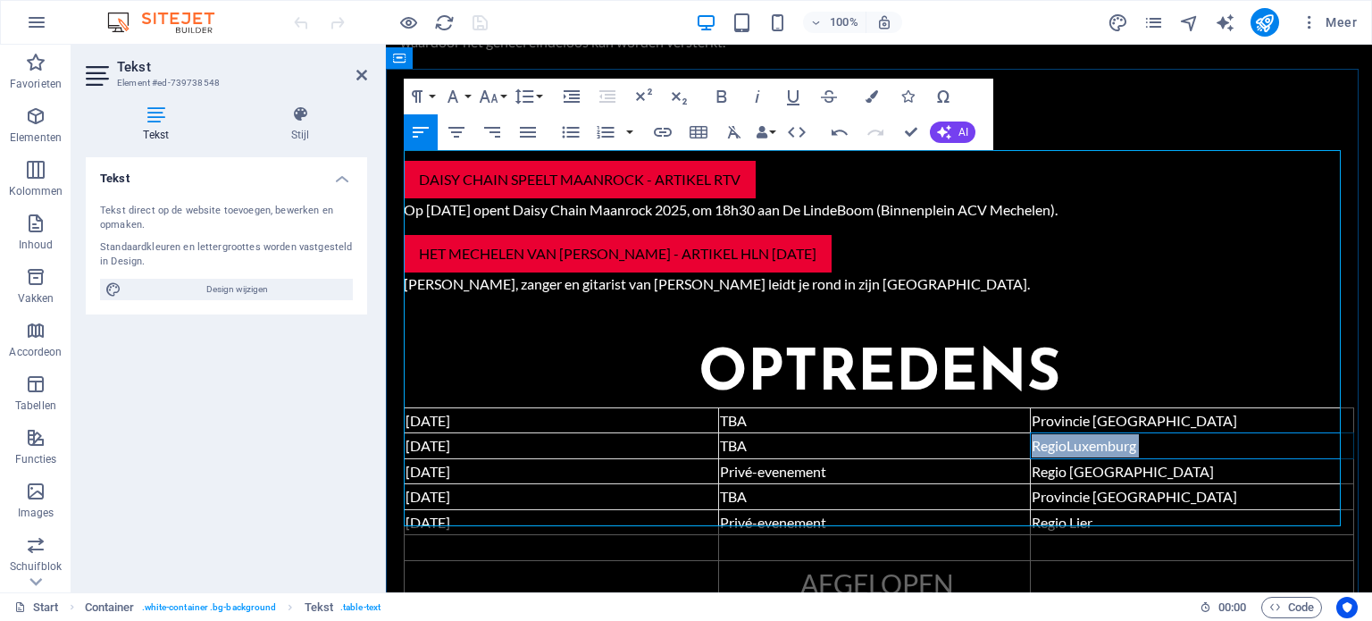
click at [1058, 437] on span "RegioLuxemburg" at bounding box center [1084, 445] width 105 height 17
click at [1135, 433] on td "Regio [GEOGRAPHIC_DATA]" at bounding box center [1191, 446] width 323 height 26
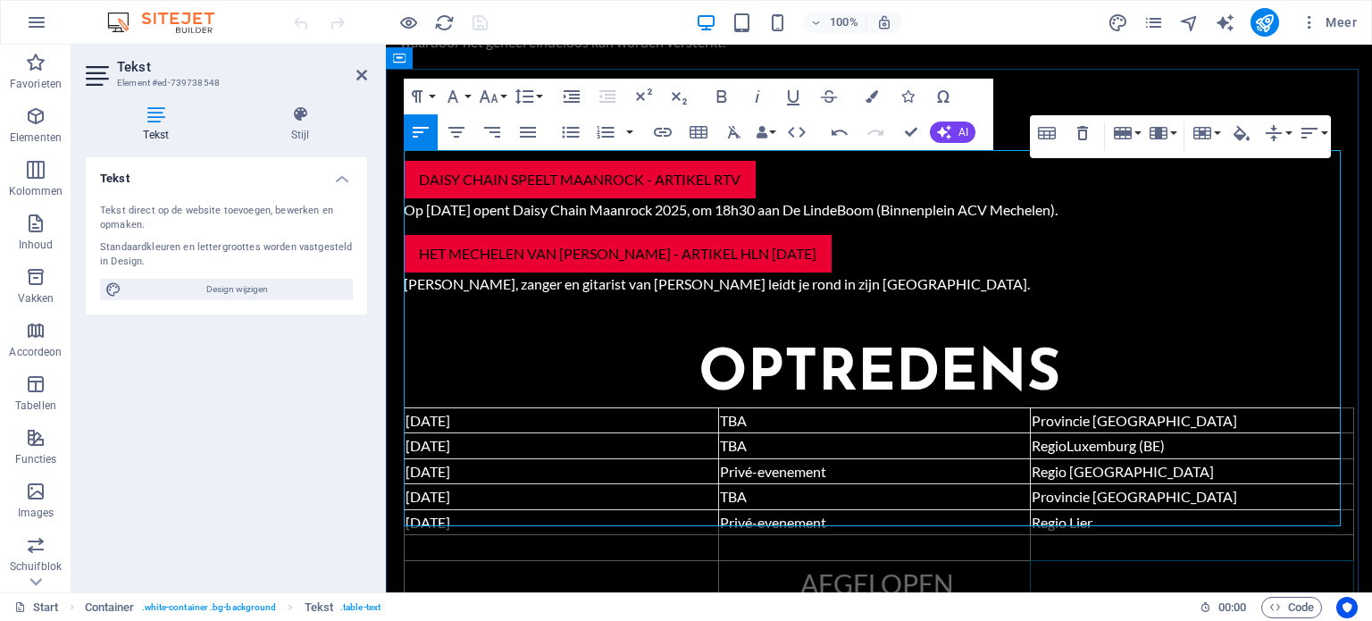
click at [1050, 561] on td at bounding box center [1191, 584] width 323 height 46
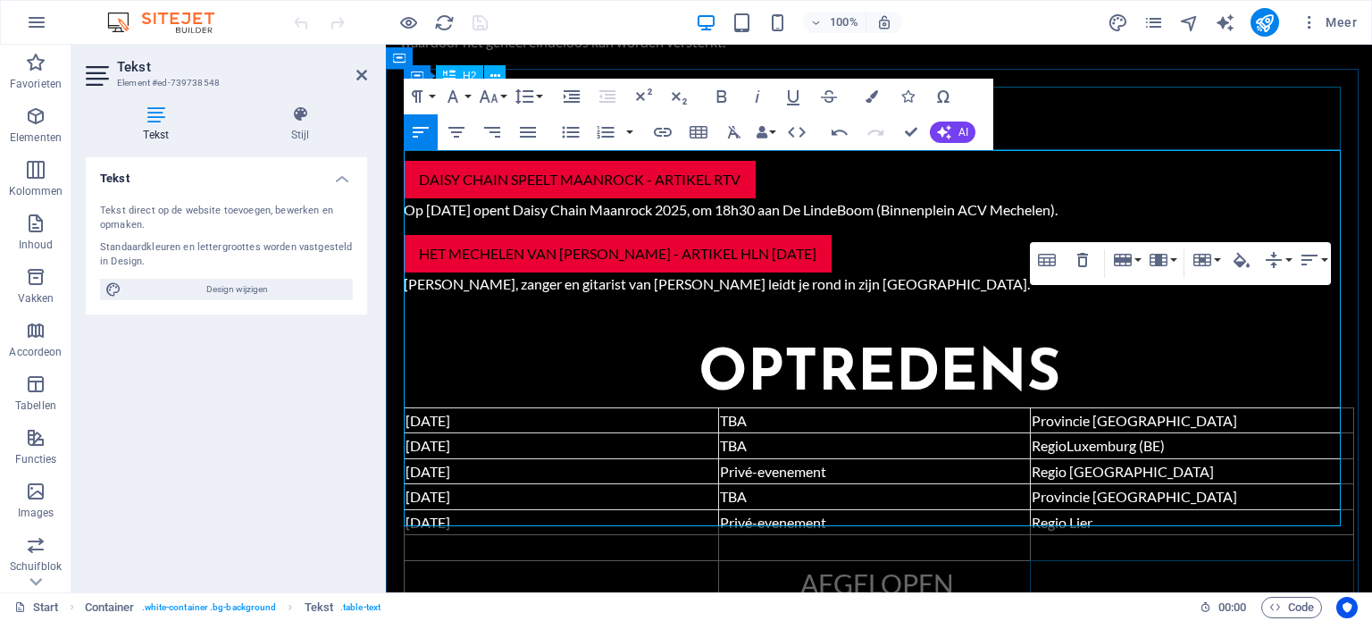
click at [1136, 344] on div "optredens" at bounding box center [879, 375] width 950 height 63
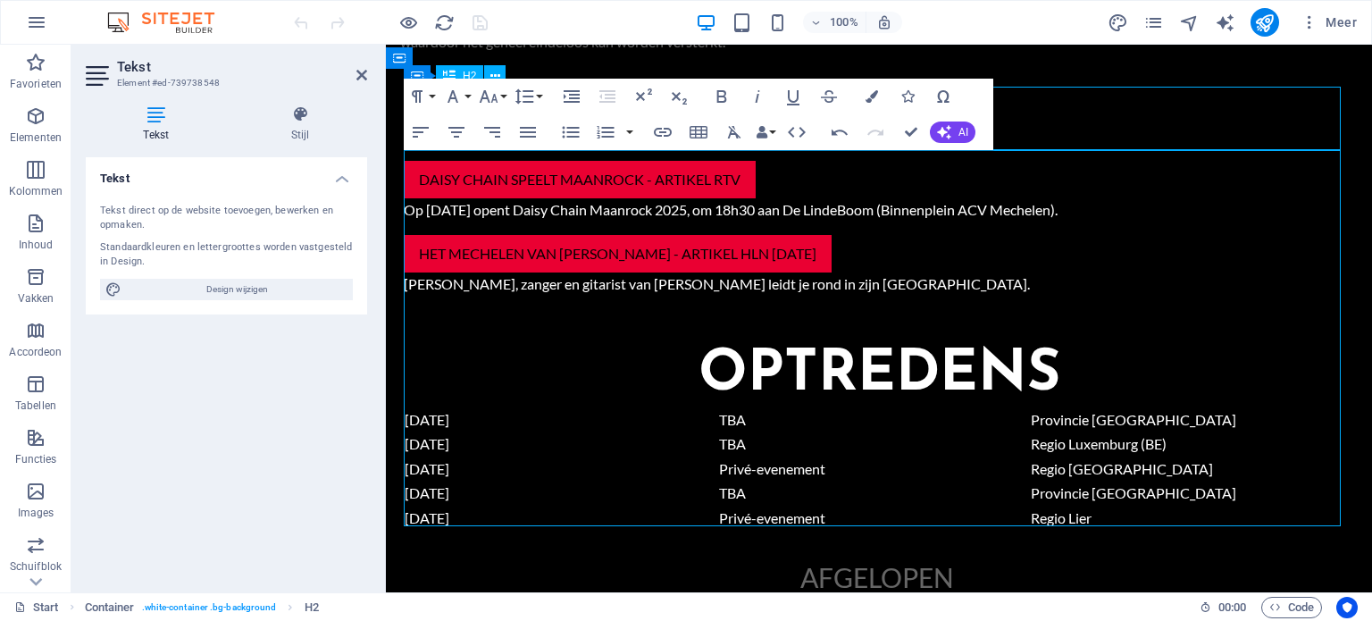
scroll to position [1608, 0]
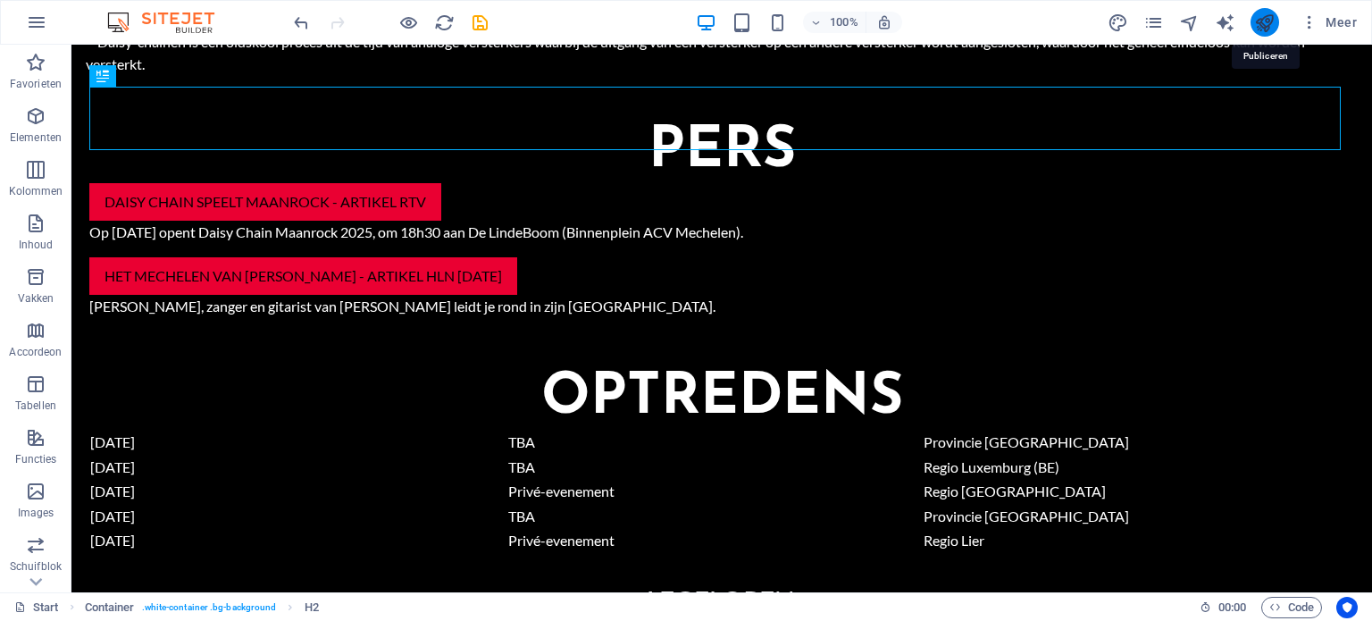
click at [1266, 13] on icon "publish" at bounding box center [1264, 23] width 21 height 21
